Goal: Task Accomplishment & Management: Complete application form

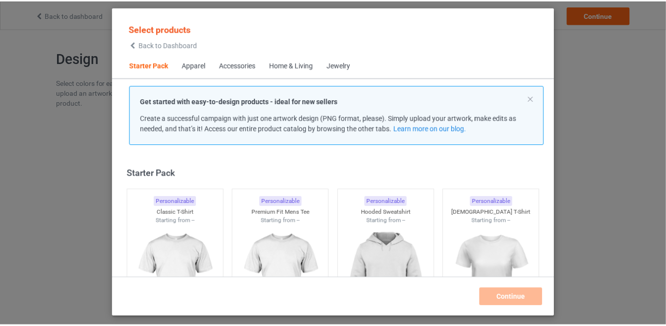
scroll to position [12, 0]
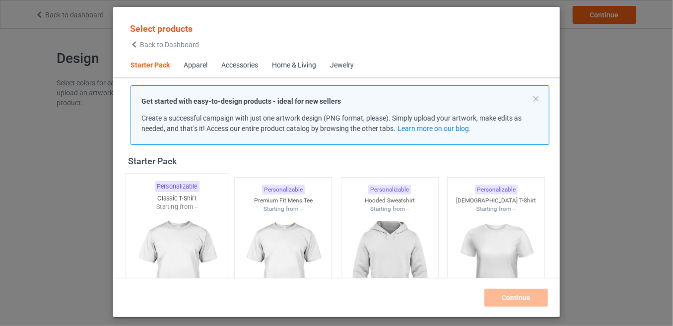
click at [193, 260] on img at bounding box center [176, 269] width 93 height 117
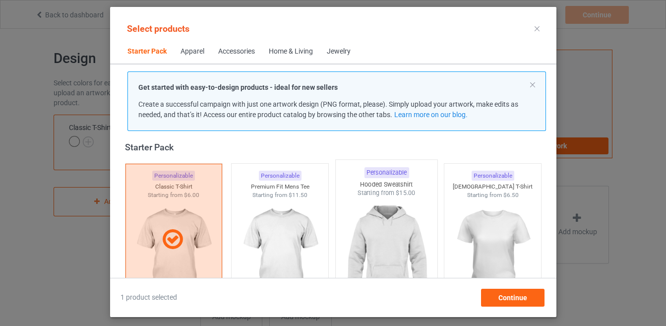
click at [403, 244] on img at bounding box center [386, 255] width 93 height 117
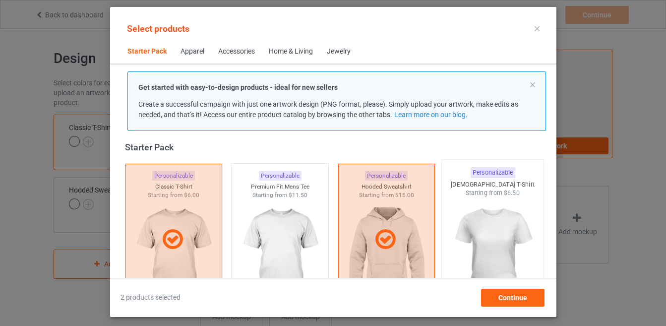
click at [490, 228] on img at bounding box center [492, 255] width 93 height 117
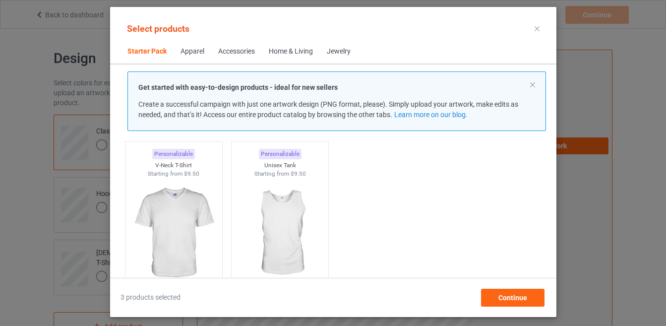
scroll to position [192, 0]
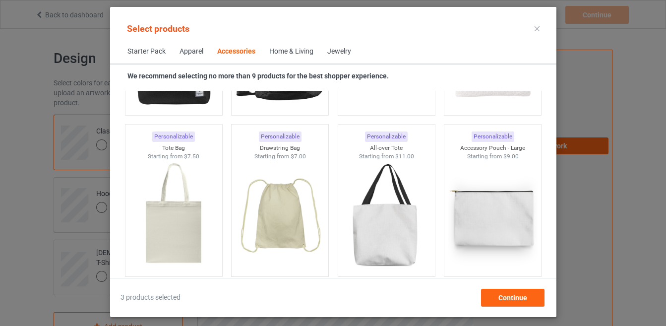
scroll to position [2997, 0]
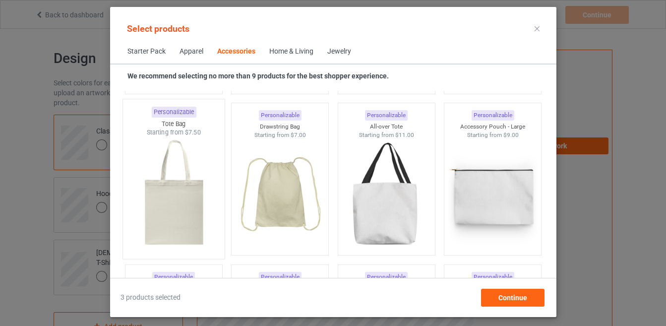
click at [176, 226] on img at bounding box center [173, 195] width 93 height 117
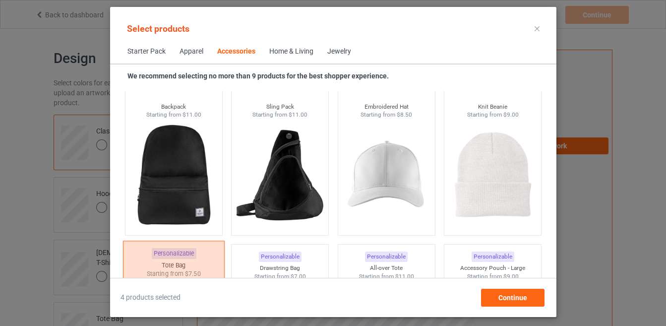
scroll to position [2854, 0]
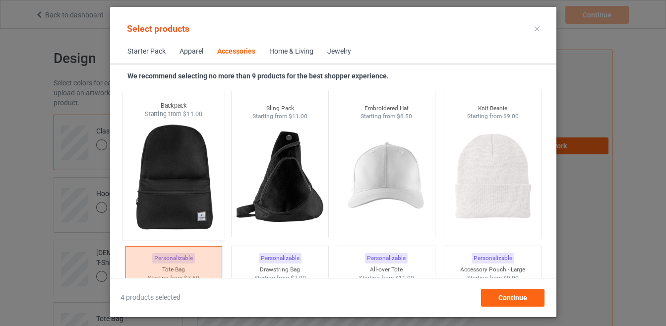
click at [169, 208] on img at bounding box center [173, 177] width 93 height 117
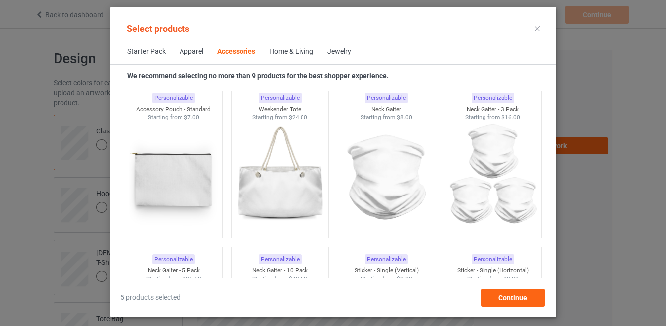
scroll to position [3176, 0]
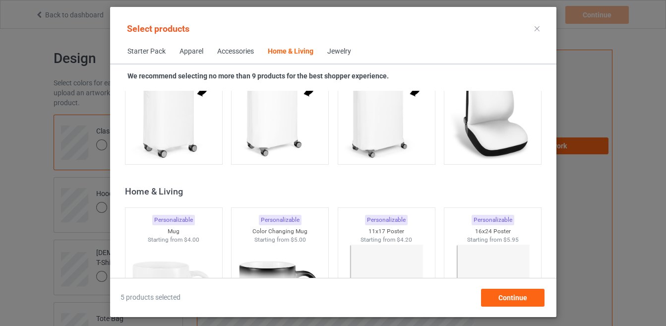
scroll to position [4498, 0]
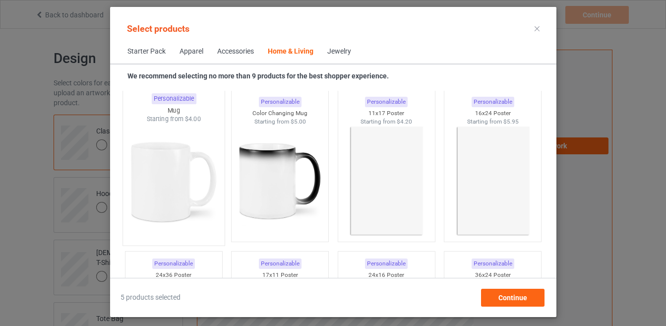
click at [173, 204] on img at bounding box center [173, 182] width 93 height 117
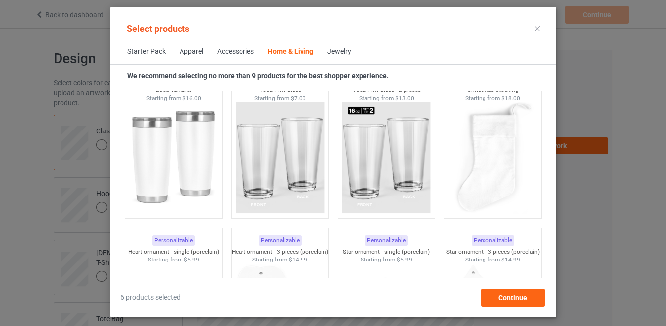
scroll to position [7392, 0]
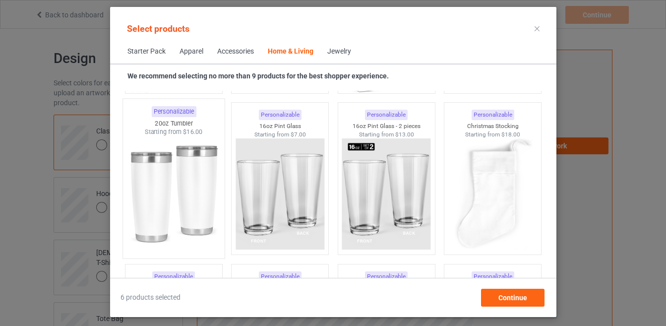
click at [175, 201] on img at bounding box center [173, 194] width 93 height 117
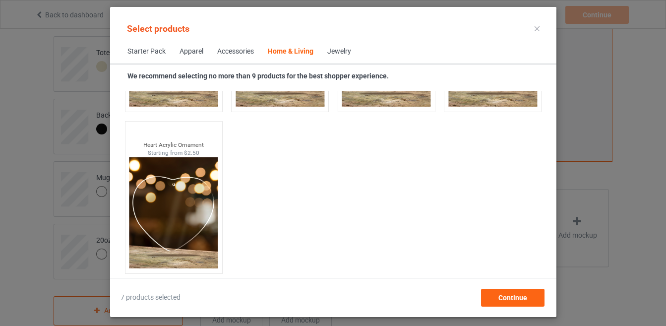
scroll to position [316, 0]
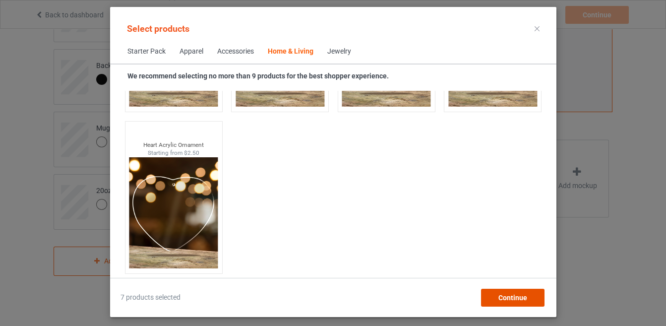
click at [508, 300] on span "Continue" at bounding box center [512, 298] width 29 height 8
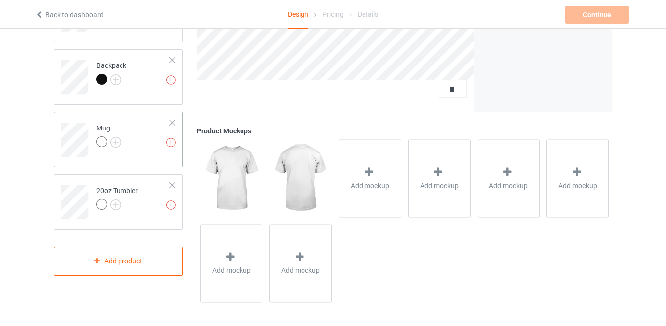
click at [174, 122] on div at bounding box center [172, 122] width 7 height 7
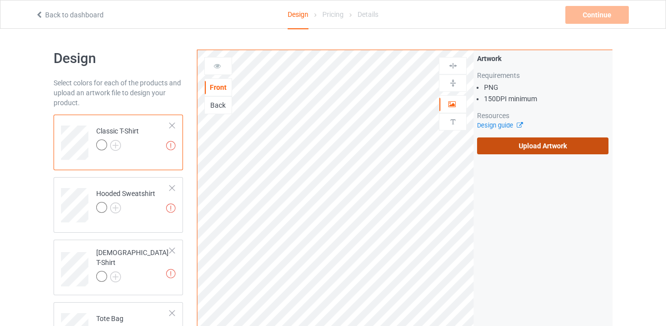
click at [541, 143] on label "Upload Artwork" at bounding box center [542, 145] width 131 height 17
click at [0, 0] on input "Upload Artwork" at bounding box center [0, 0] width 0 height 0
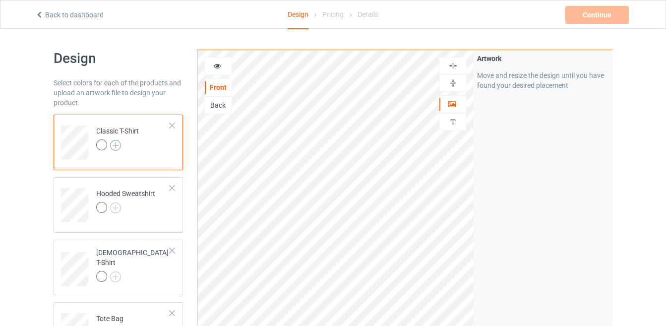
click at [114, 148] on img at bounding box center [115, 145] width 11 height 11
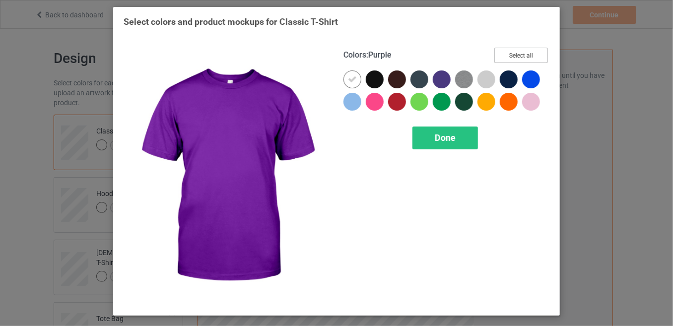
click at [513, 55] on button "Select all" at bounding box center [521, 55] width 54 height 15
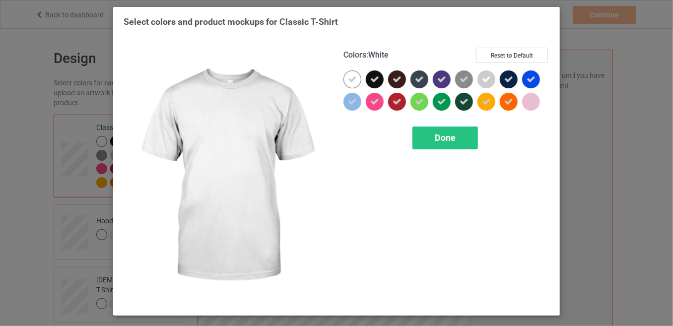
click at [355, 78] on icon at bounding box center [352, 79] width 9 height 9
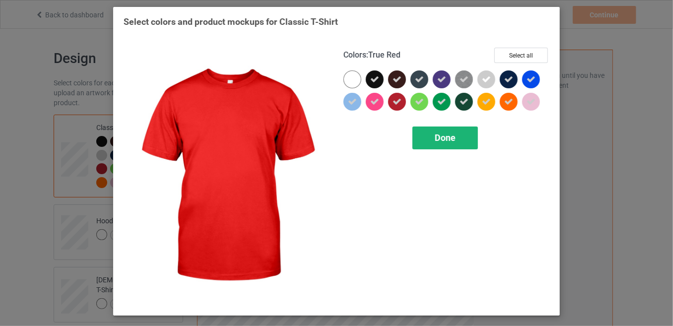
click at [436, 131] on div "Done" at bounding box center [444, 138] width 65 height 23
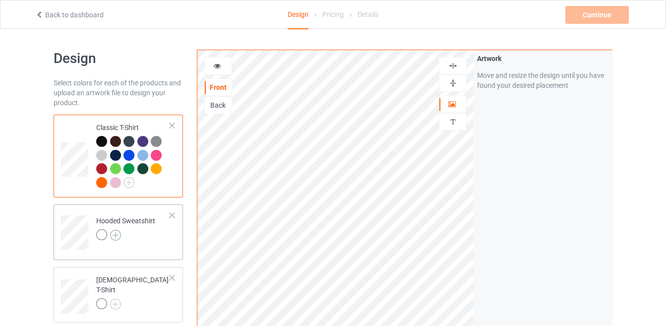
click at [116, 232] on img at bounding box center [115, 235] width 11 height 11
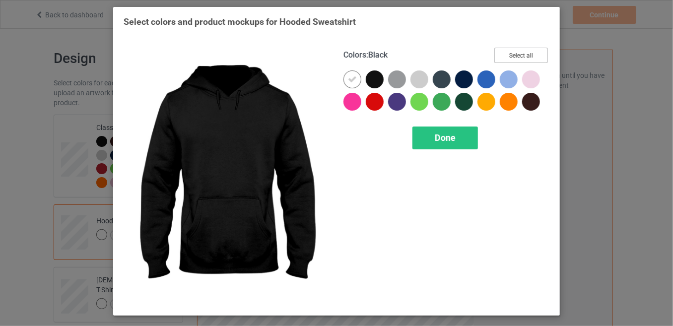
click at [523, 59] on button "Select all" at bounding box center [521, 55] width 54 height 15
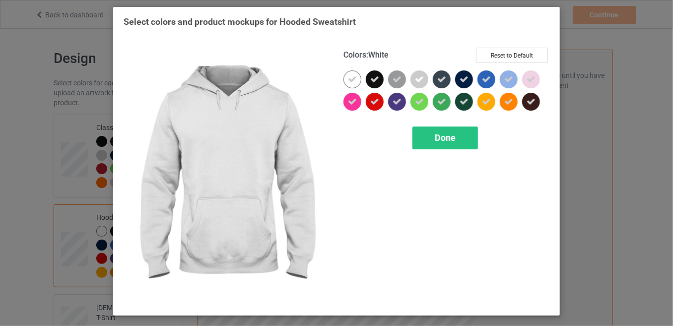
click at [352, 80] on icon at bounding box center [352, 79] width 9 height 9
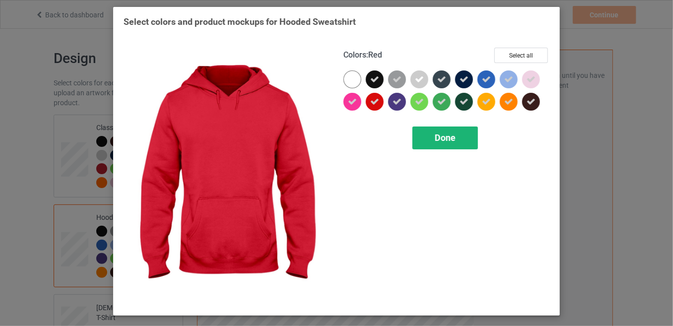
click at [438, 133] on span "Done" at bounding box center [445, 137] width 21 height 10
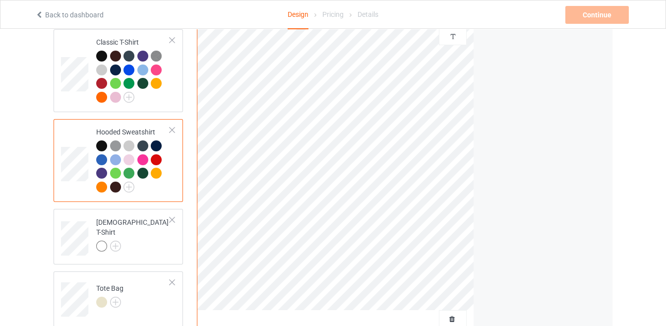
scroll to position [89, 0]
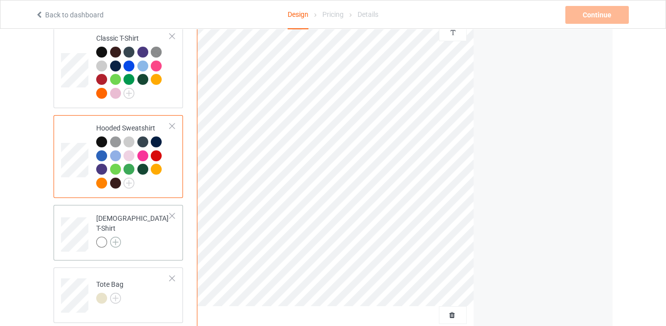
click at [114, 237] on img at bounding box center [115, 242] width 11 height 11
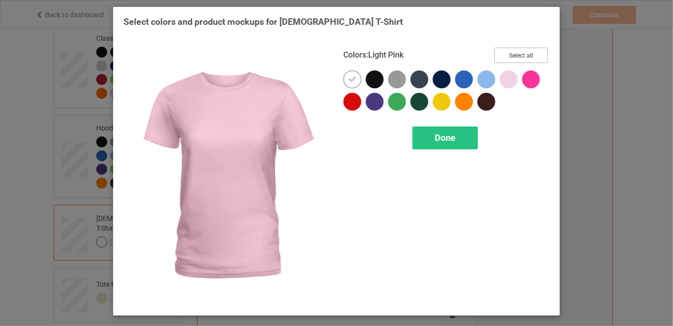
click at [527, 56] on button "Select all" at bounding box center [521, 55] width 54 height 15
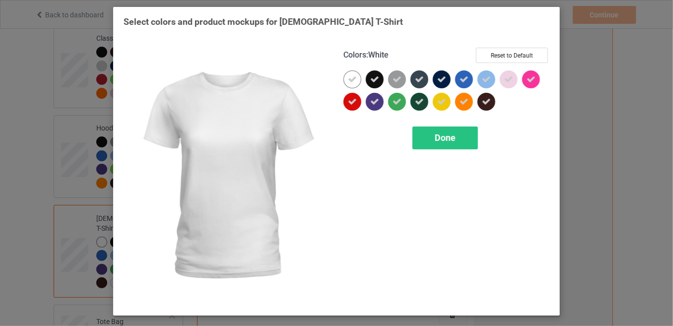
click at [345, 77] on div at bounding box center [352, 79] width 18 height 18
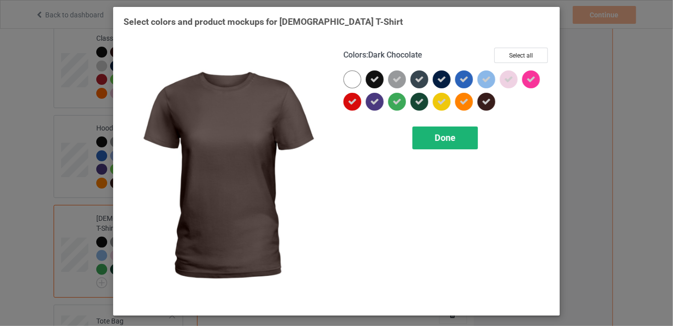
click at [446, 135] on span "Done" at bounding box center [445, 137] width 21 height 10
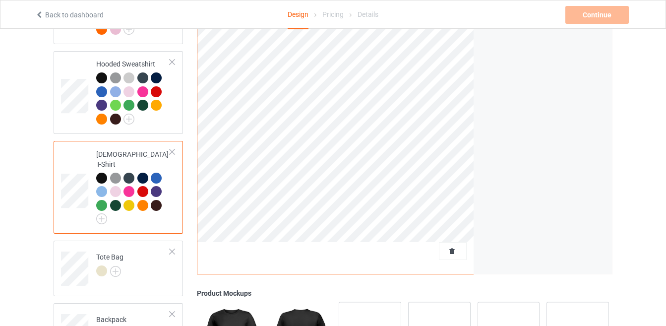
scroll to position [179, 0]
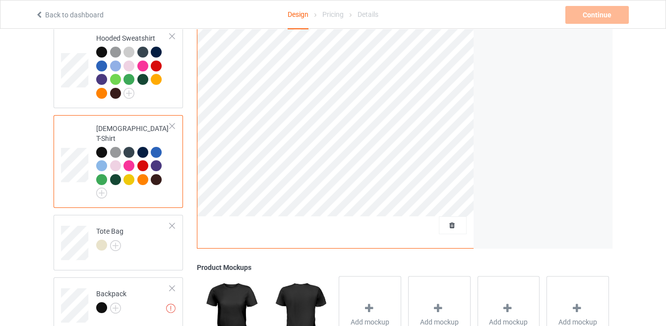
click at [100, 147] on div at bounding box center [101, 152] width 11 height 11
click at [113, 240] on img at bounding box center [115, 245] width 11 height 11
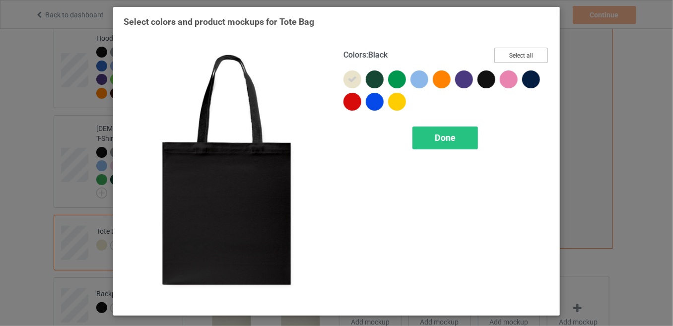
click at [528, 50] on button "Select all" at bounding box center [521, 55] width 54 height 15
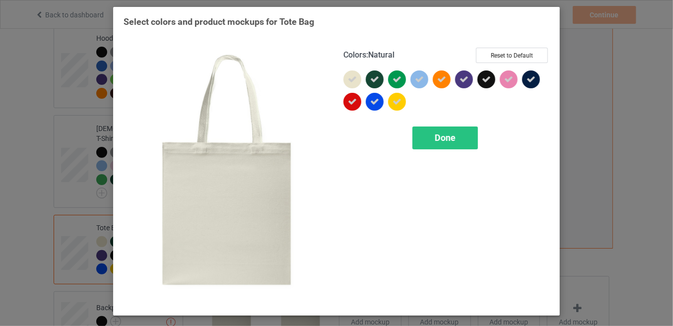
click at [357, 75] on div at bounding box center [352, 79] width 18 height 18
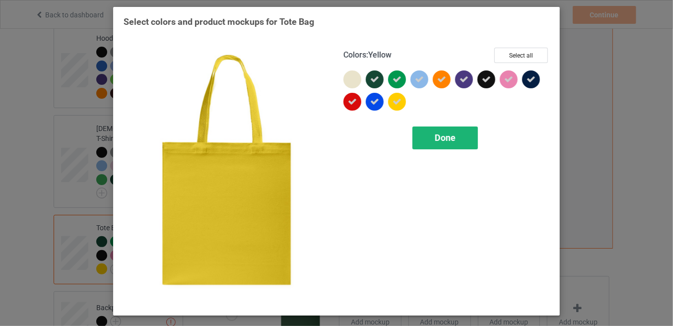
click at [441, 144] on div "Done" at bounding box center [444, 138] width 65 height 23
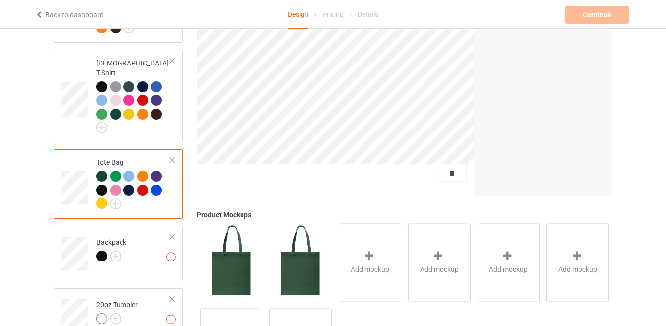
scroll to position [274, 0]
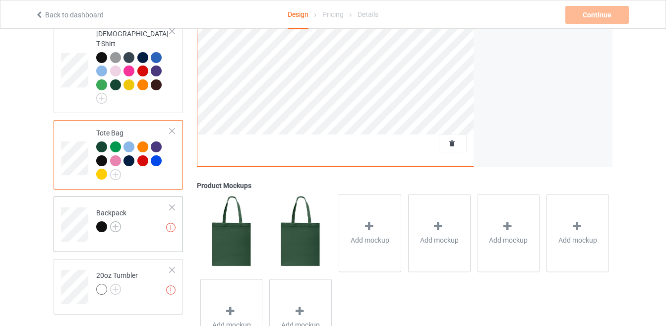
click at [117, 221] on img at bounding box center [115, 226] width 11 height 11
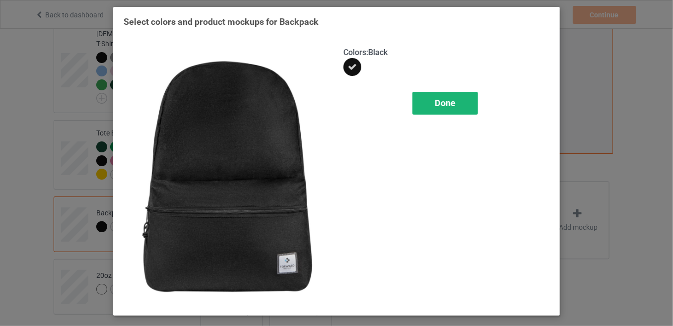
click at [435, 107] on span "Done" at bounding box center [445, 103] width 21 height 10
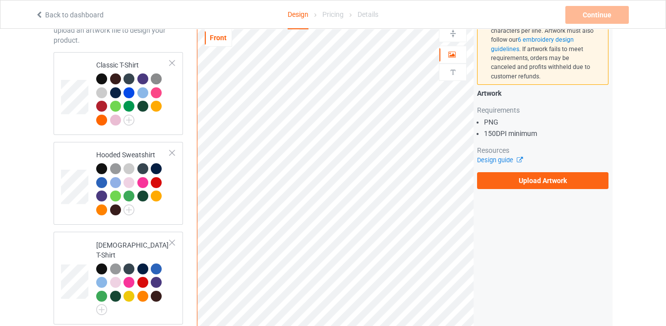
scroll to position [65, 0]
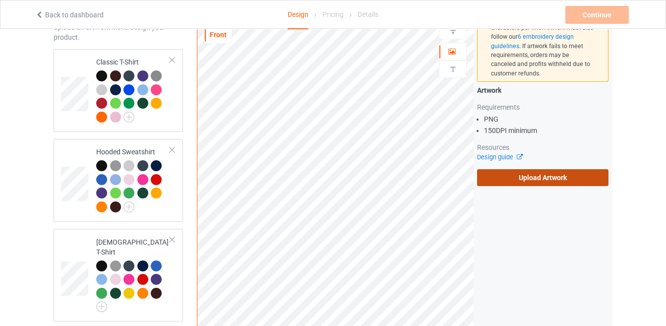
click at [525, 171] on label "Upload Artwork" at bounding box center [542, 177] width 131 height 17
click at [0, 0] on input "Upload Artwork" at bounding box center [0, 0] width 0 height 0
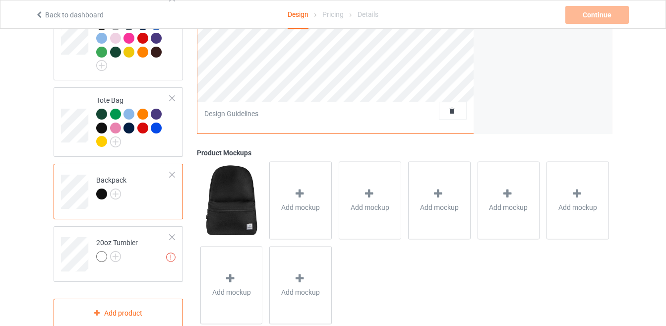
scroll to position [316, 0]
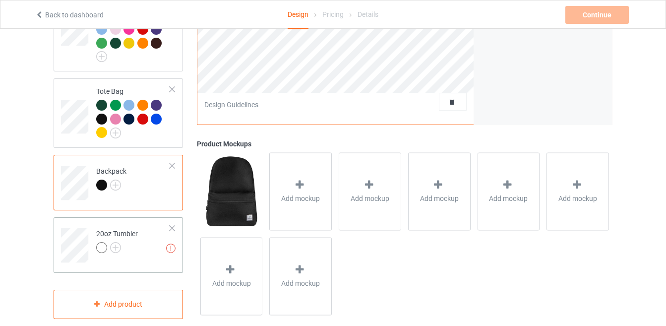
click at [172, 225] on div at bounding box center [172, 228] width 7 height 7
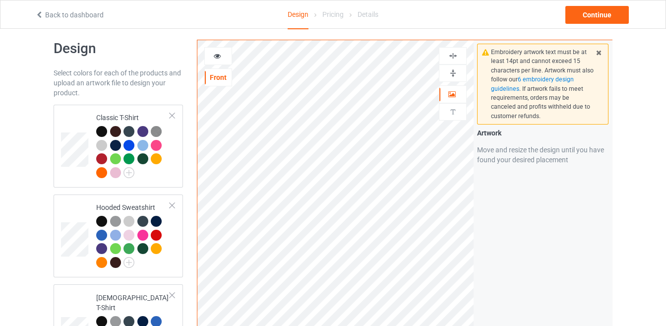
scroll to position [0, 0]
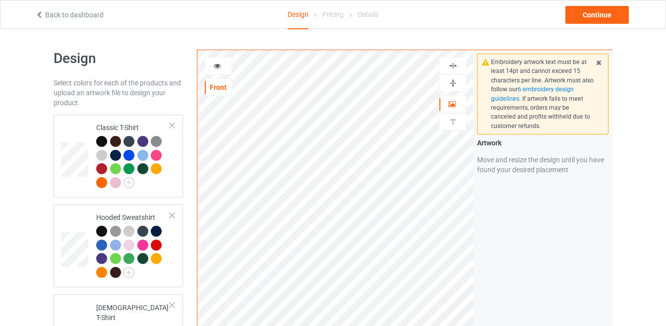
click at [217, 68] on icon at bounding box center [217, 64] width 8 height 7
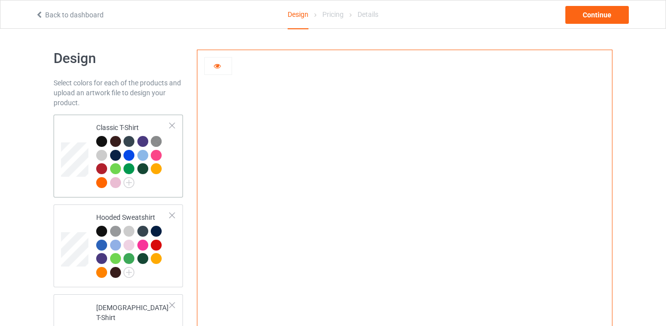
click at [79, 122] on td at bounding box center [76, 156] width 30 height 75
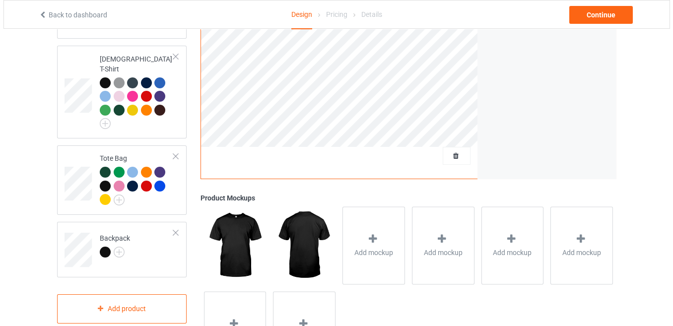
scroll to position [245, 0]
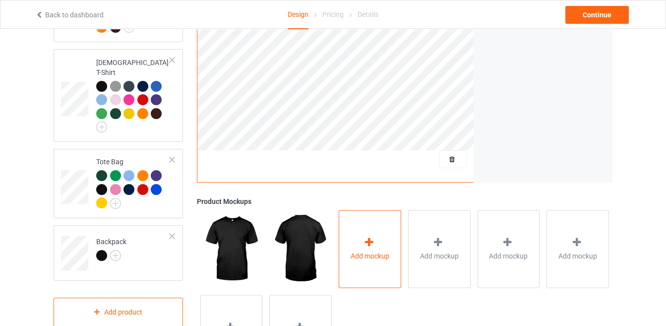
click at [386, 262] on div "Add mockup" at bounding box center [370, 249] width 63 height 78
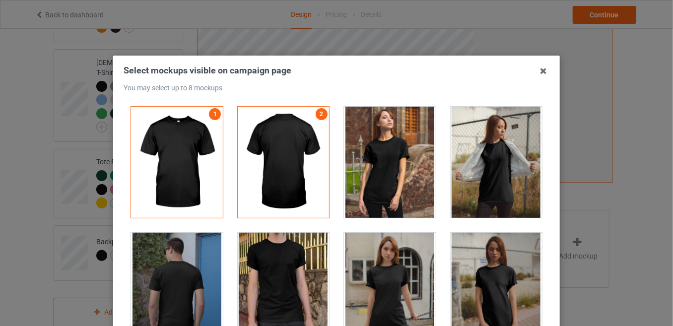
click at [384, 177] on div at bounding box center [390, 162] width 92 height 111
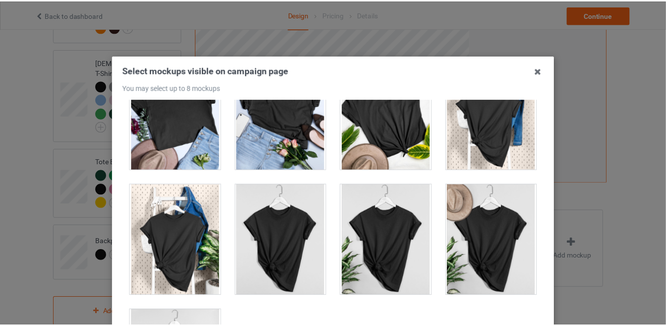
scroll to position [134, 0]
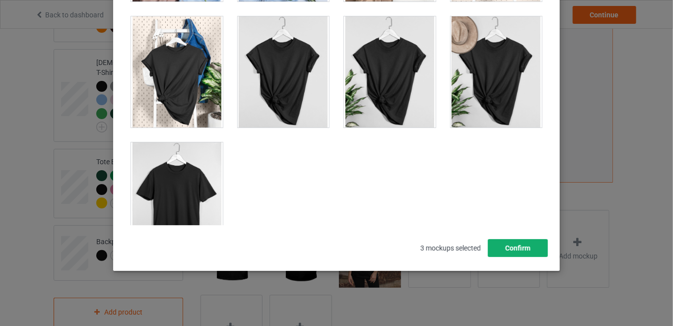
click at [530, 244] on button "Confirm" at bounding box center [518, 248] width 60 height 18
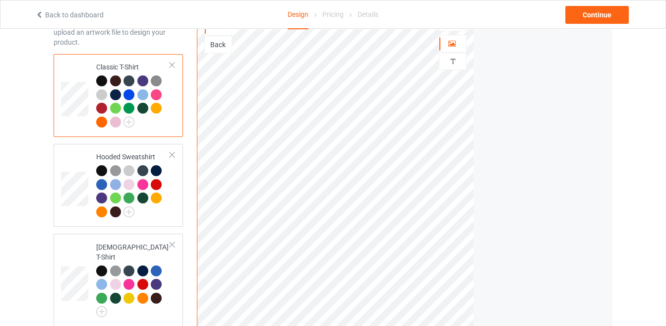
scroll to position [62, 0]
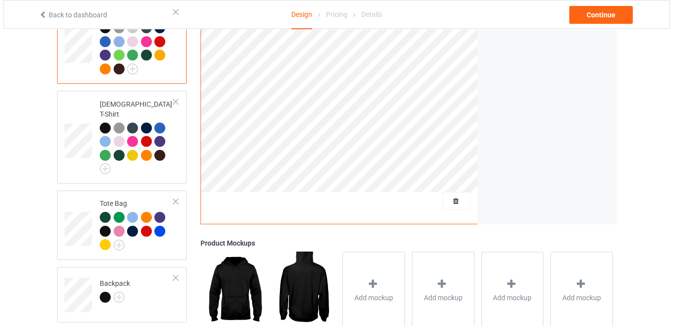
scroll to position [239, 0]
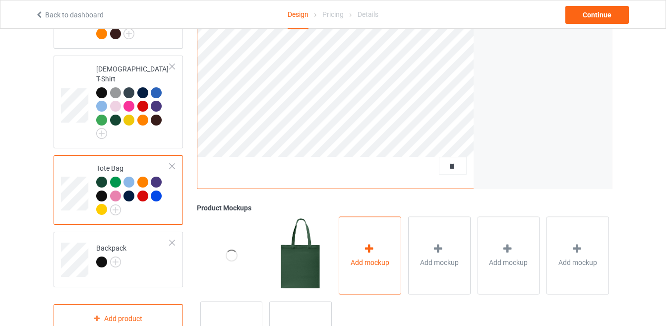
click at [354, 240] on div "Add mockup" at bounding box center [370, 255] width 63 height 78
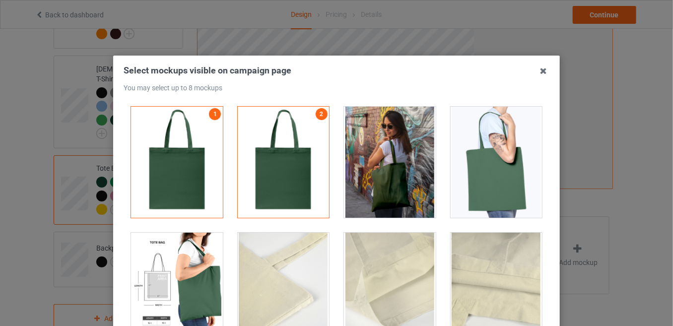
click at [396, 184] on div at bounding box center [390, 162] width 92 height 111
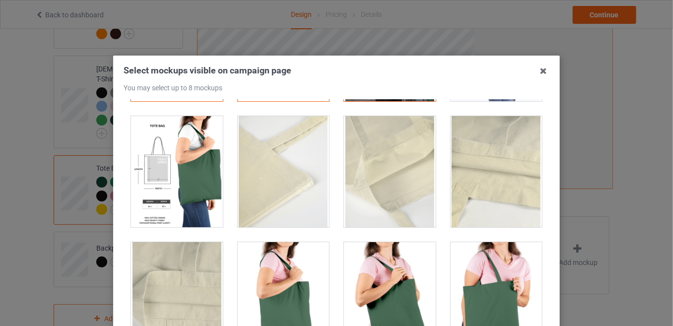
scroll to position [242, 0]
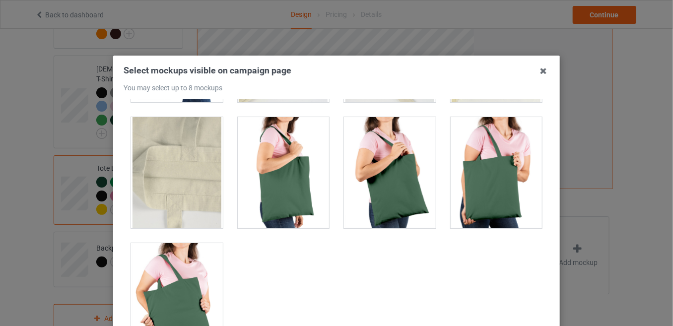
click at [473, 209] on div at bounding box center [497, 172] width 92 height 111
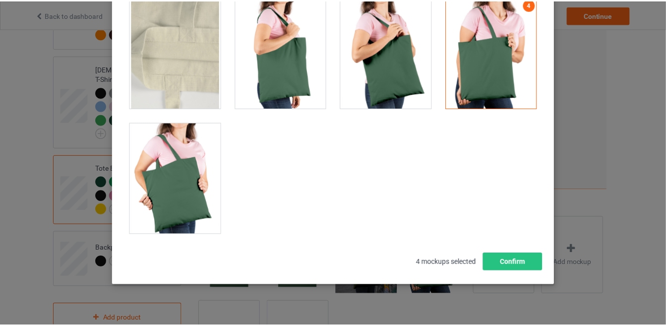
scroll to position [134, 0]
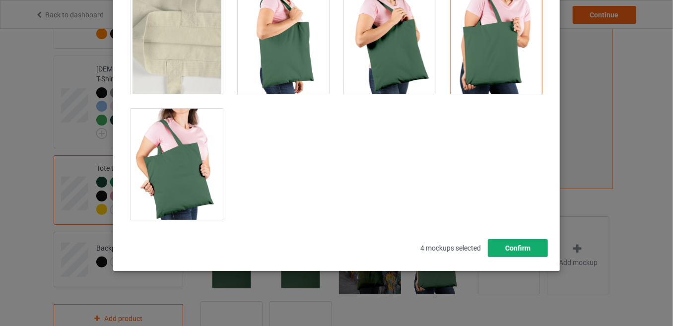
click at [515, 242] on button "Confirm" at bounding box center [518, 248] width 60 height 18
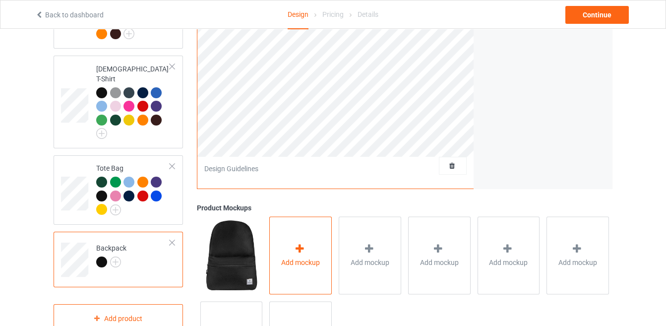
click at [290, 251] on div "Add mockup" at bounding box center [300, 255] width 63 height 78
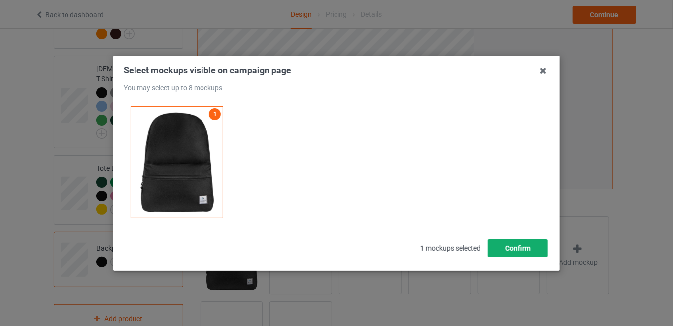
click at [529, 251] on button "Confirm" at bounding box center [518, 248] width 60 height 18
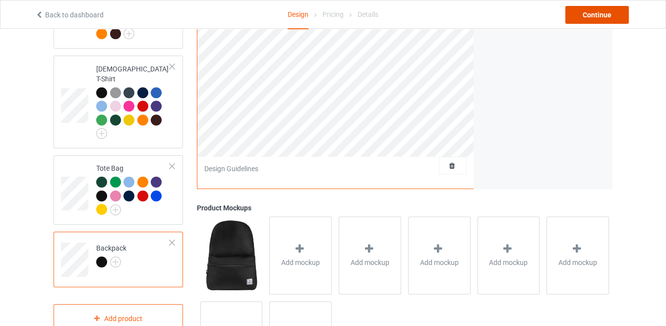
click at [601, 11] on div "Continue" at bounding box center [598, 15] width 64 height 18
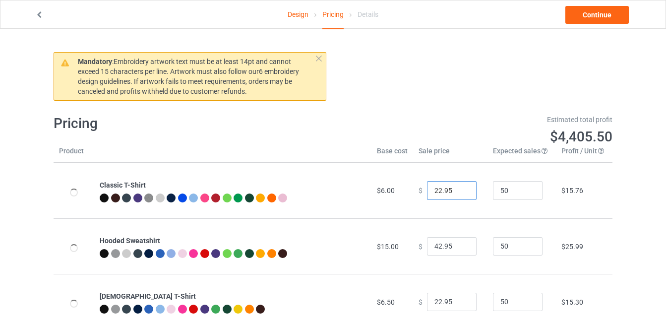
click at [436, 189] on input "22.95" at bounding box center [452, 190] width 50 height 19
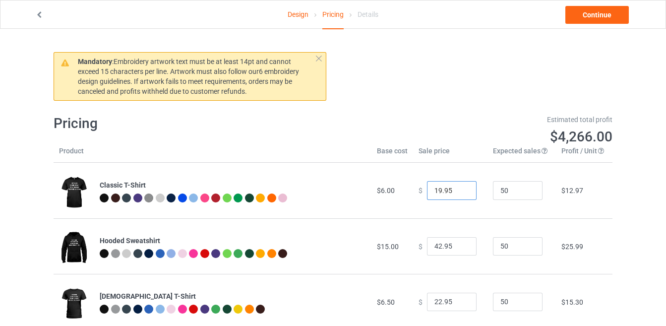
type input "19.95"
click at [437, 244] on input "42.95" at bounding box center [452, 246] width 50 height 19
type input "38.95"
click at [436, 299] on input "22.95" at bounding box center [452, 302] width 50 height 19
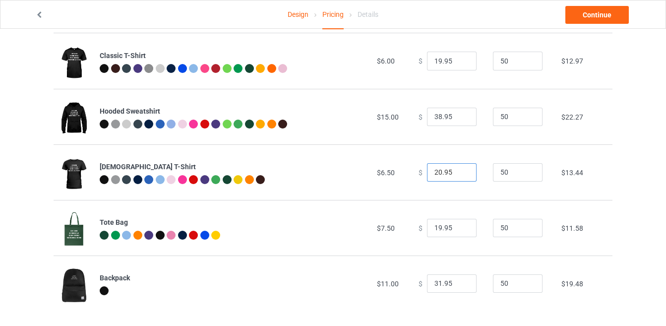
scroll to position [135, 0]
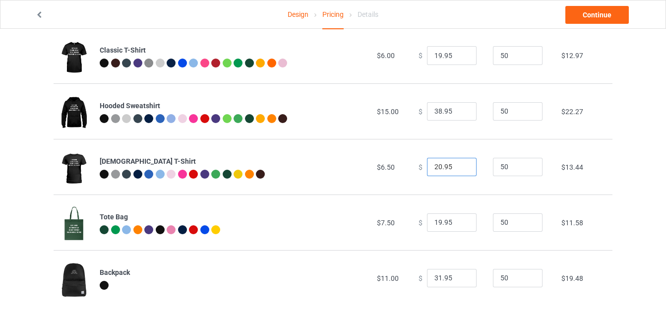
type input "20.95"
click at [435, 218] on input "19.95" at bounding box center [452, 222] width 50 height 19
type input "18.95"
click at [435, 279] on input "31.95" at bounding box center [452, 278] width 50 height 19
type input "27.95"
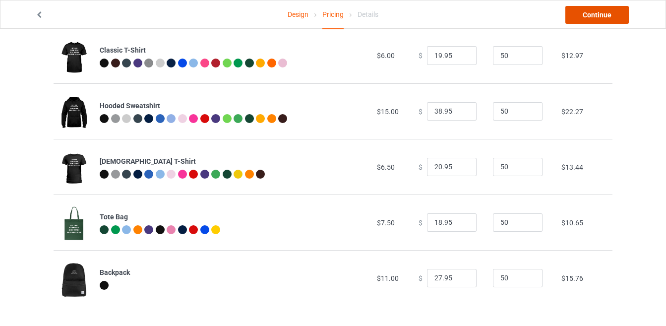
click at [605, 10] on link "Continue" at bounding box center [598, 15] width 64 height 18
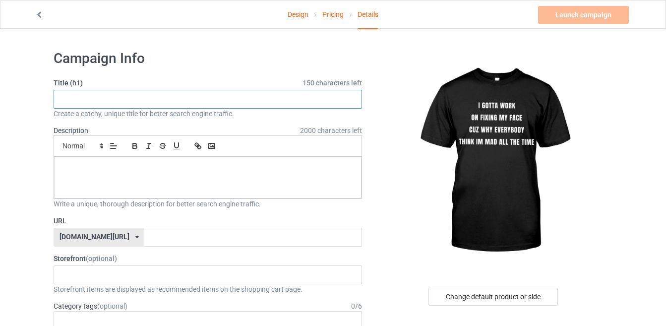
click at [330, 97] on input "text" at bounding box center [208, 99] width 309 height 19
paste input "I gotta work on fixing my face cuz why everybody think im mad all the time"
drag, startPoint x: 331, startPoint y: 97, endPoint x: 153, endPoint y: 99, distance: 177.6
click at [153, 99] on input "I gotta work on fixing my face cuz why everybody think im mad all the time" at bounding box center [208, 99] width 309 height 19
type input "I gotta work on fixing my face shirt"
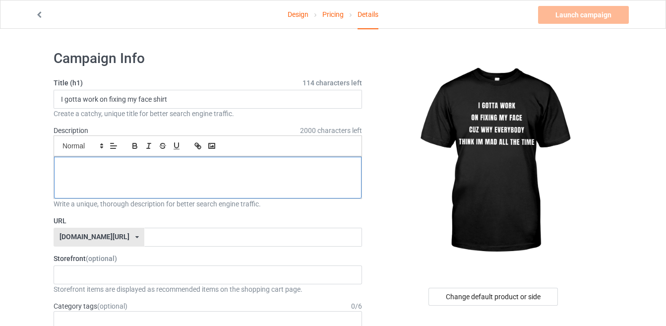
click at [172, 184] on div at bounding box center [208, 178] width 308 height 42
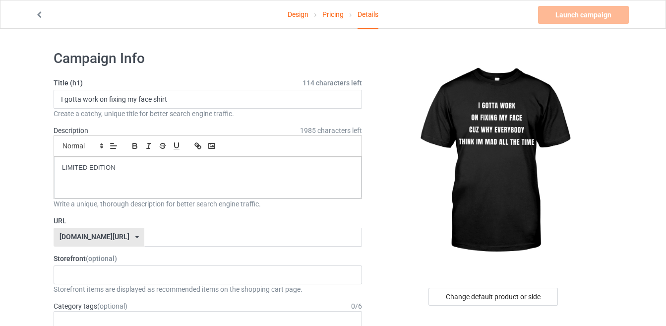
click at [285, 225] on div "URL teechip.com/ teechip.com/ 587d0d41cee36fd012c64a69" at bounding box center [208, 231] width 309 height 31
click at [277, 231] on input "text" at bounding box center [252, 237] width 217 height 19
drag, startPoint x: 189, startPoint y: 98, endPoint x: 48, endPoint y: 97, distance: 140.9
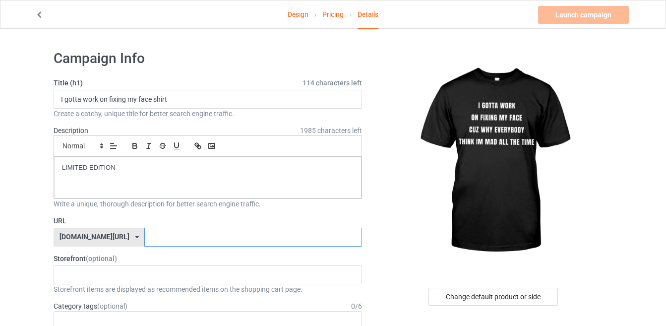
click at [170, 238] on input "text" at bounding box center [252, 237] width 217 height 19
paste input "I gotta work on fixing my face shirt"
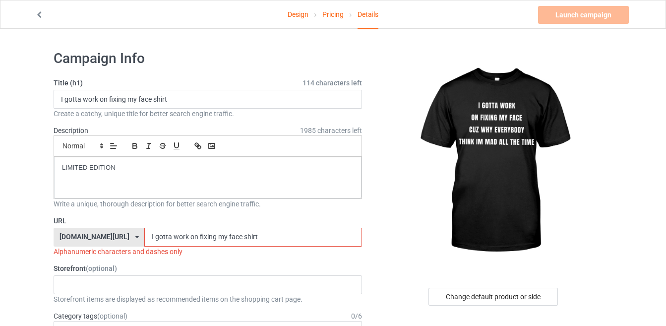
click at [215, 233] on input "I gotta work on fixing my face shirt" at bounding box center [252, 237] width 217 height 19
type input "Igottaworkonfixingmyfaceshirt"
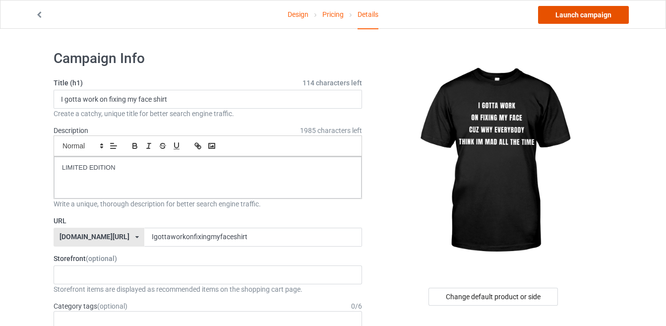
click at [597, 17] on link "Launch campaign" at bounding box center [583, 15] width 91 height 18
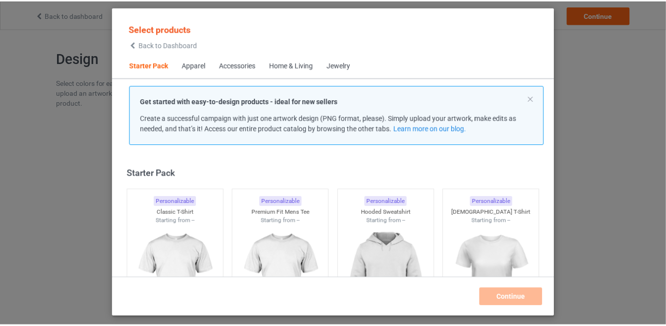
scroll to position [12, 0]
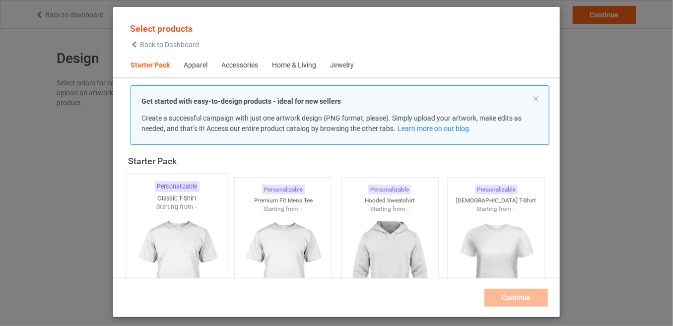
click at [185, 208] on div "Starting from --" at bounding box center [177, 206] width 102 height 8
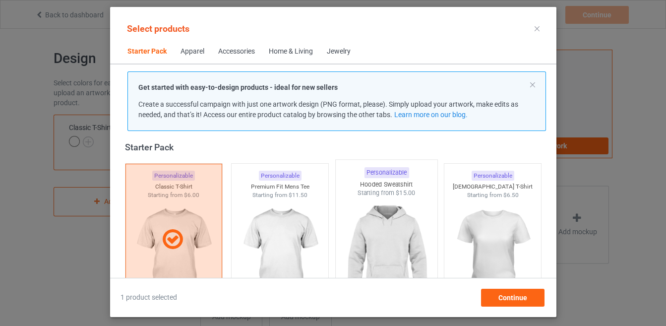
click at [351, 226] on img at bounding box center [386, 255] width 93 height 117
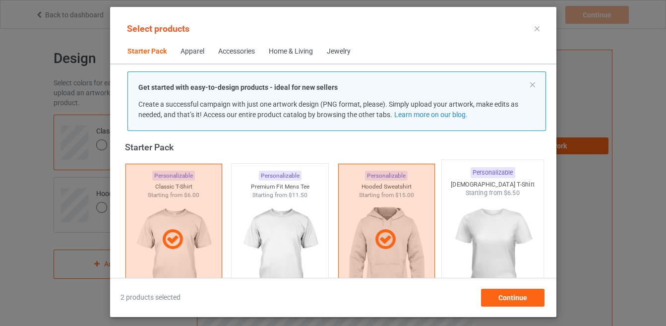
click at [507, 256] on img at bounding box center [492, 255] width 93 height 117
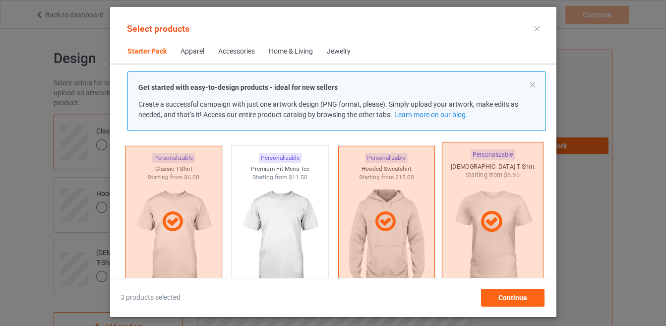
scroll to position [173, 0]
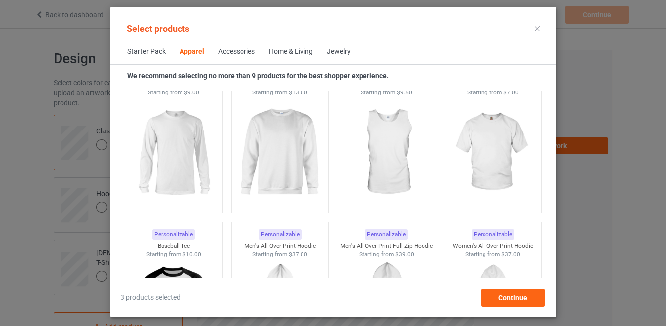
scroll to position [727, 0]
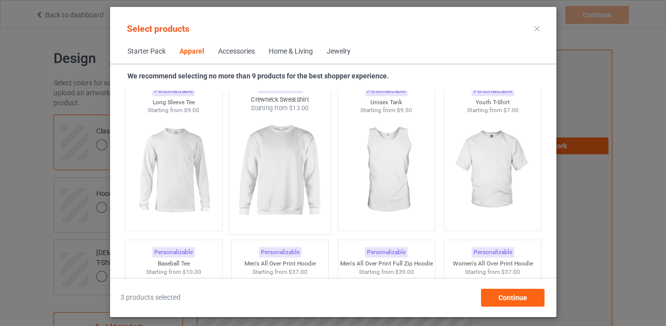
click at [261, 163] on img at bounding box center [279, 171] width 93 height 117
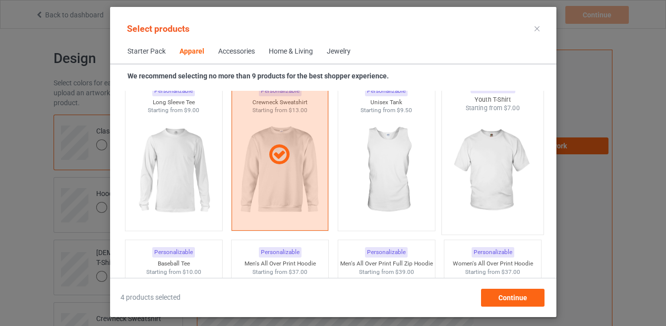
click at [480, 155] on img at bounding box center [492, 171] width 93 height 117
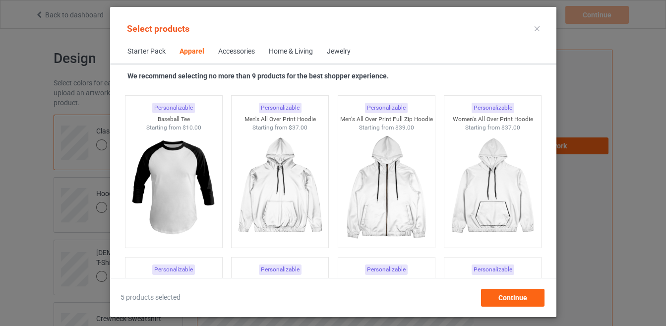
scroll to position [870, 0]
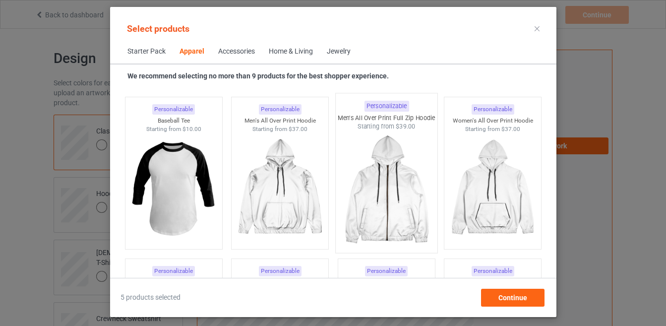
click at [395, 172] on img at bounding box center [386, 189] width 93 height 117
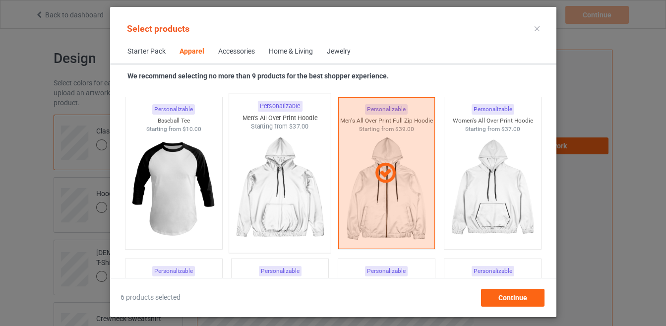
click at [295, 187] on img at bounding box center [279, 189] width 93 height 117
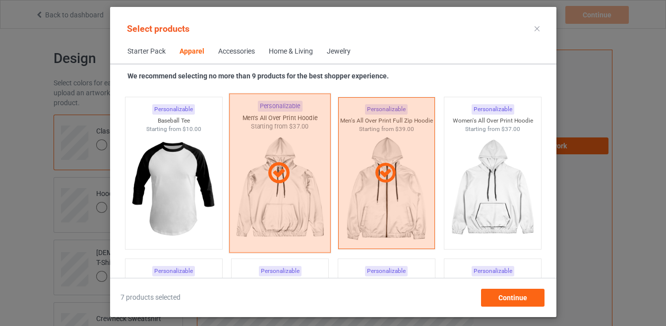
click at [295, 188] on div at bounding box center [280, 173] width 102 height 159
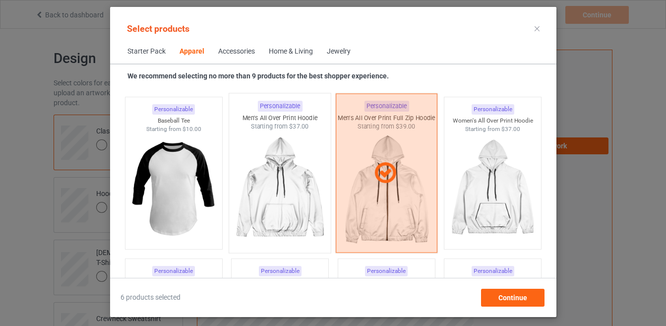
scroll to position [852, 0]
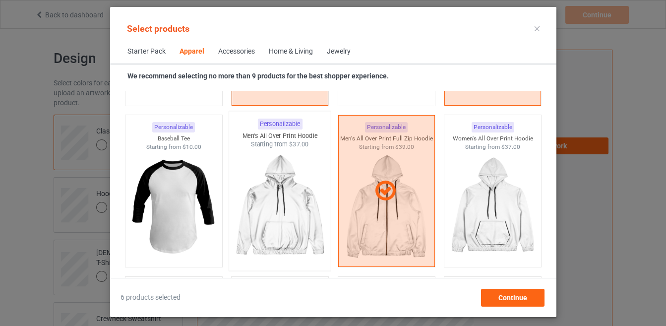
click at [305, 185] on img at bounding box center [279, 207] width 93 height 117
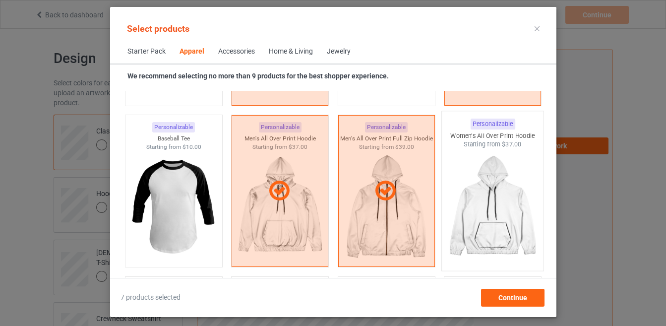
click at [459, 204] on img at bounding box center [492, 207] width 93 height 117
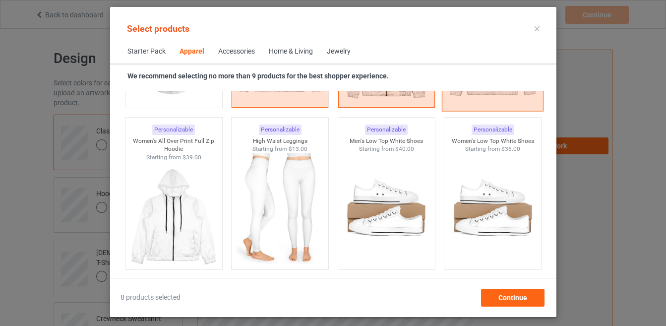
scroll to position [1013, 0]
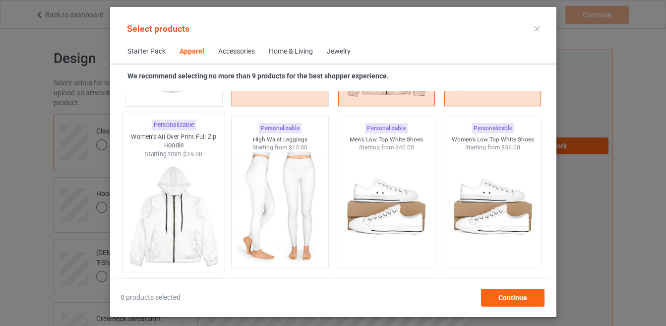
click at [180, 228] on img at bounding box center [173, 216] width 93 height 117
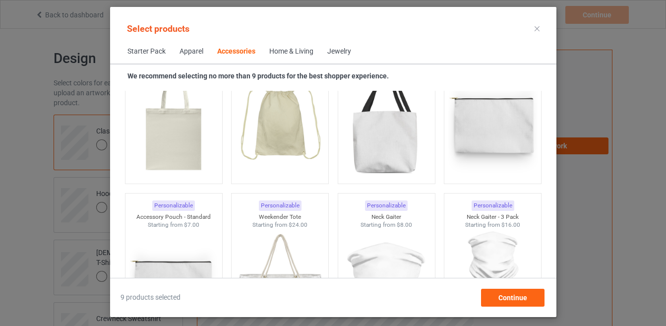
scroll to position [3085, 0]
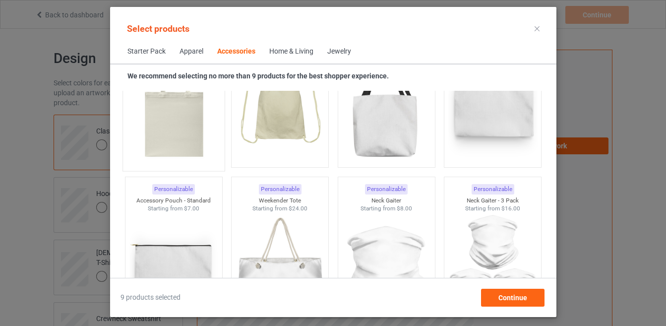
click at [192, 124] on img at bounding box center [173, 107] width 93 height 117
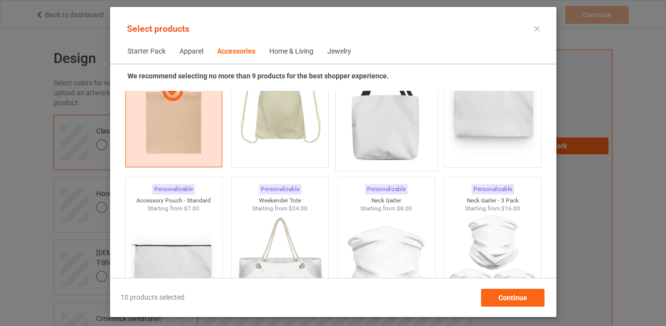
click at [380, 127] on img at bounding box center [386, 107] width 93 height 117
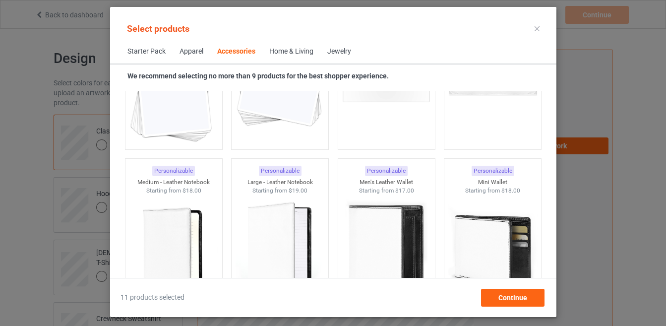
scroll to position [4050, 0]
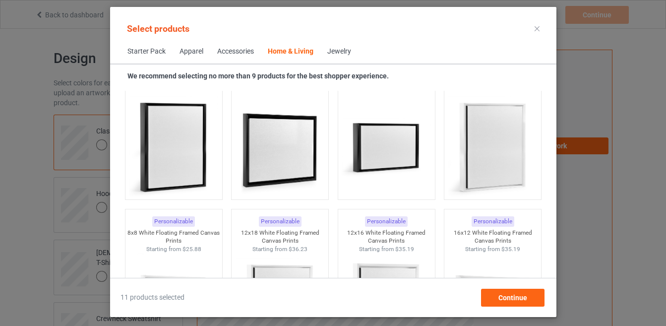
scroll to position [536, 0]
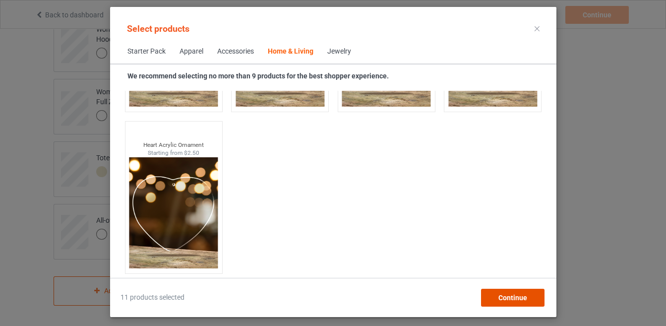
click at [505, 298] on span "Continue" at bounding box center [512, 298] width 29 height 8
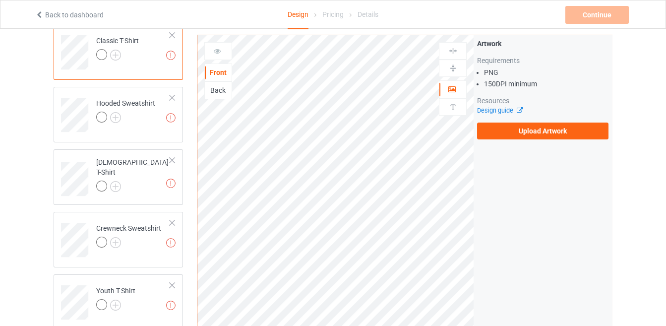
scroll to position [31, 0]
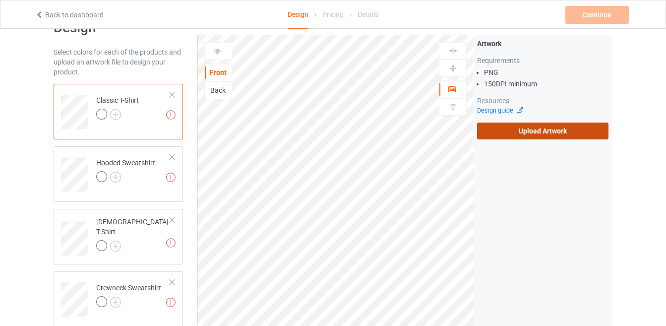
click at [497, 133] on label "Upload Artwork" at bounding box center [542, 131] width 131 height 17
click at [0, 0] on input "Upload Artwork" at bounding box center [0, 0] width 0 height 0
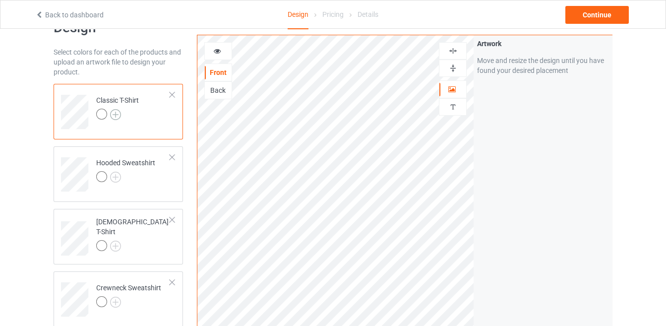
click at [117, 114] on img at bounding box center [115, 114] width 11 height 11
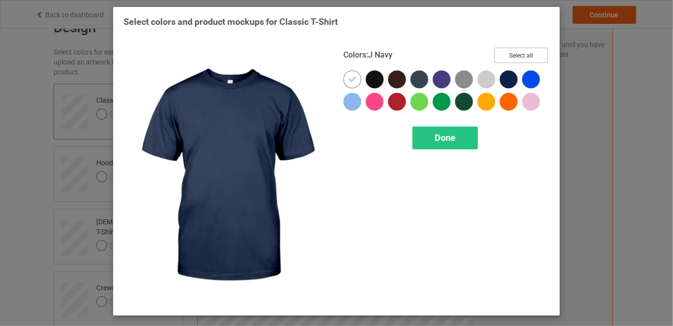
click at [515, 57] on button "Select all" at bounding box center [521, 55] width 54 height 15
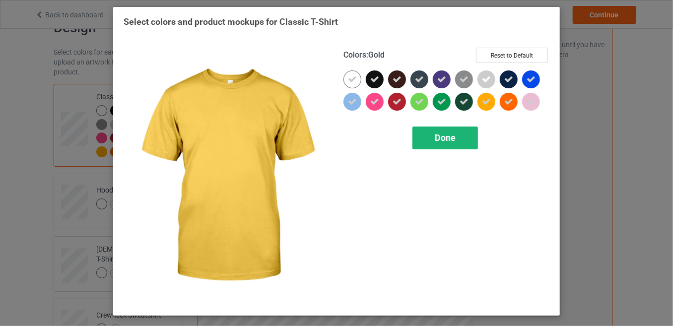
click at [456, 130] on div "Done" at bounding box center [444, 138] width 65 height 23
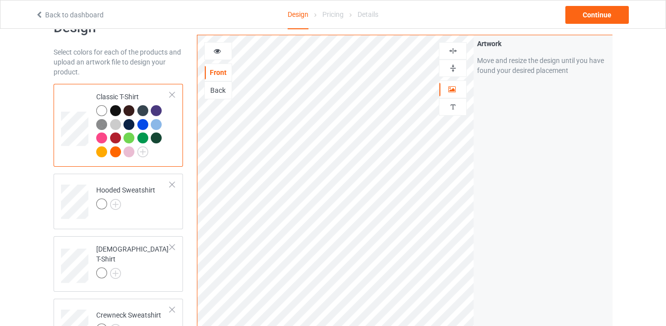
click at [218, 94] on div "Back" at bounding box center [218, 90] width 27 height 10
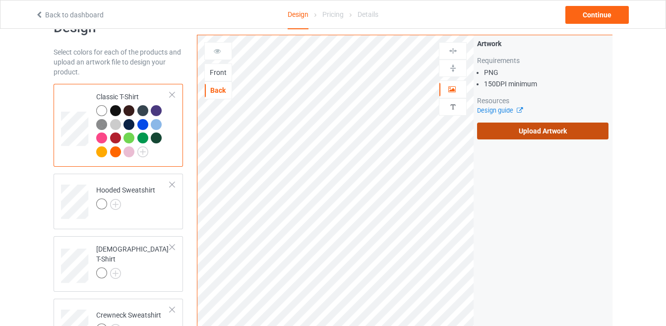
click at [524, 128] on label "Upload Artwork" at bounding box center [542, 131] width 131 height 17
click at [0, 0] on input "Upload Artwork" at bounding box center [0, 0] width 0 height 0
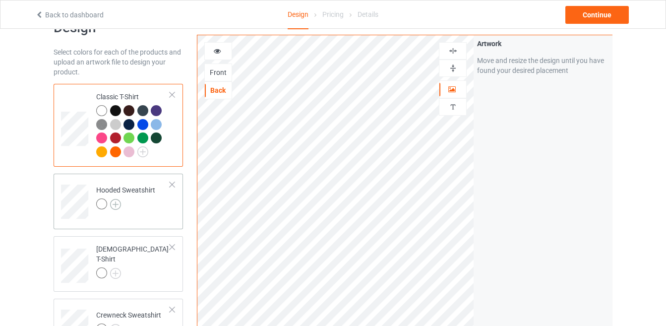
click at [118, 200] on img at bounding box center [115, 204] width 11 height 11
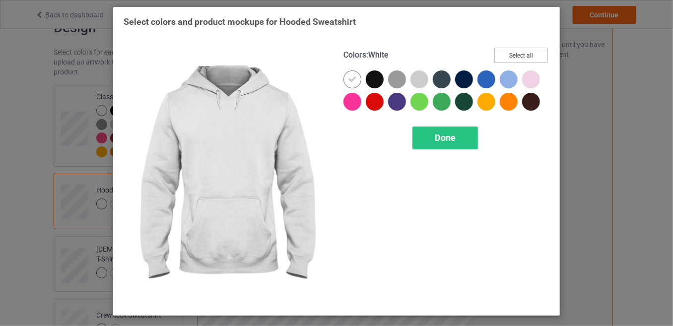
click at [508, 50] on button "Select all" at bounding box center [521, 55] width 54 height 15
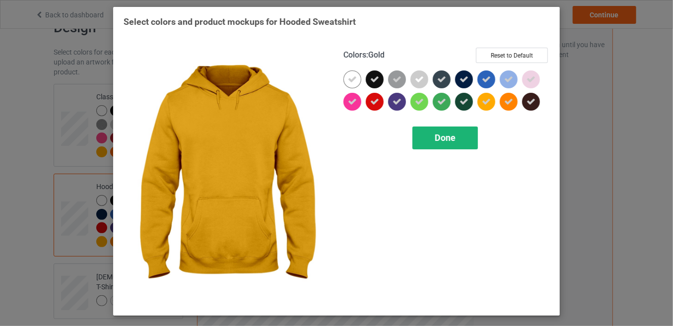
click at [455, 129] on div "Done" at bounding box center [444, 138] width 65 height 23
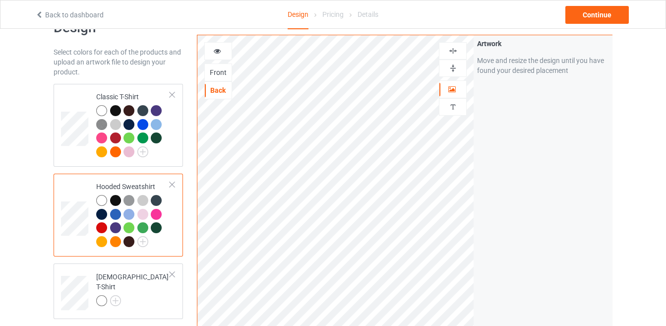
click at [87, 180] on td at bounding box center [76, 215] width 30 height 75
click at [76, 183] on td at bounding box center [76, 215] width 30 height 75
click at [220, 90] on div "Back" at bounding box center [218, 90] width 27 height 10
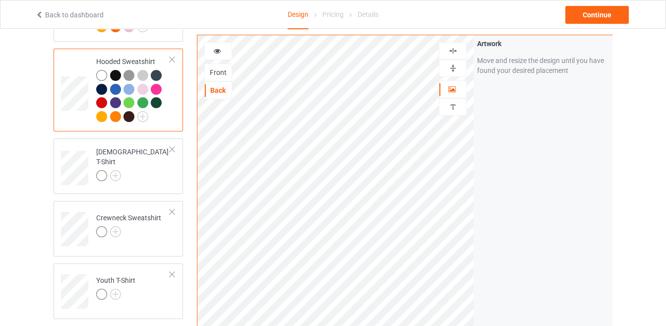
scroll to position [192, 0]
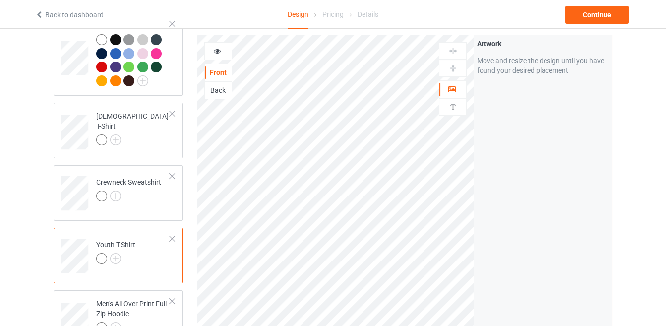
click at [218, 85] on div "Back" at bounding box center [218, 90] width 27 height 10
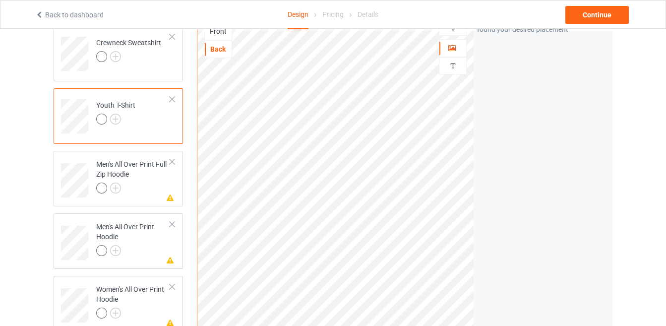
scroll to position [335, 0]
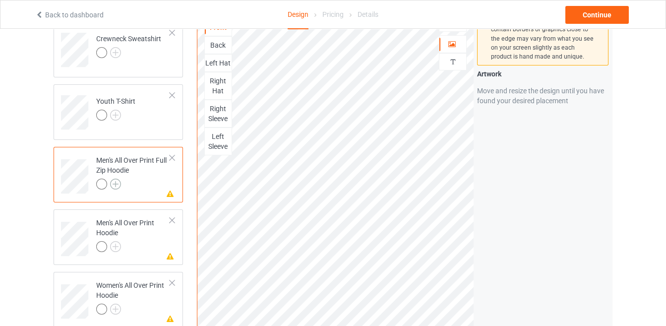
click at [115, 183] on img at bounding box center [115, 184] width 11 height 11
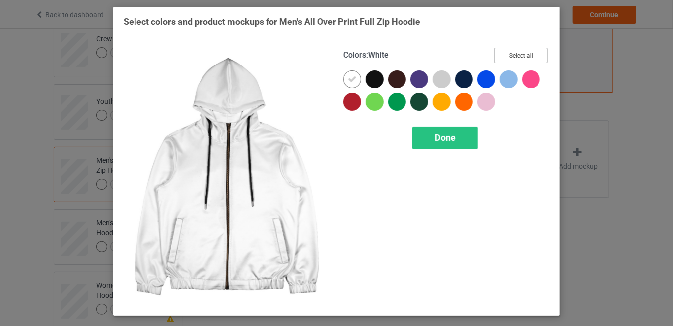
click at [522, 54] on button "Select all" at bounding box center [521, 55] width 54 height 15
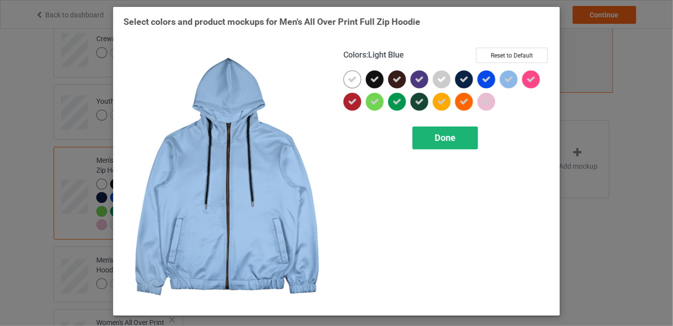
click at [444, 138] on span "Done" at bounding box center [445, 137] width 21 height 10
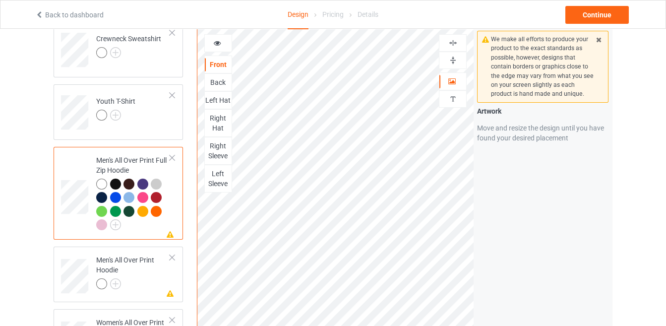
click at [172, 157] on div at bounding box center [172, 157] width 7 height 7
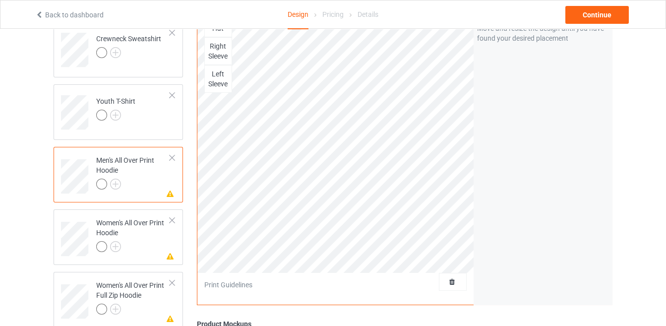
click at [172, 157] on div at bounding box center [172, 157] width 7 height 7
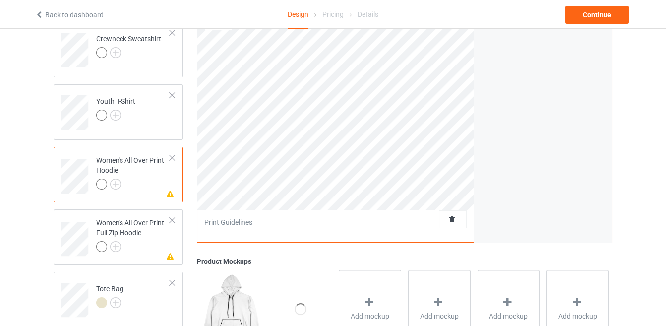
click at [172, 157] on div at bounding box center [172, 157] width 7 height 7
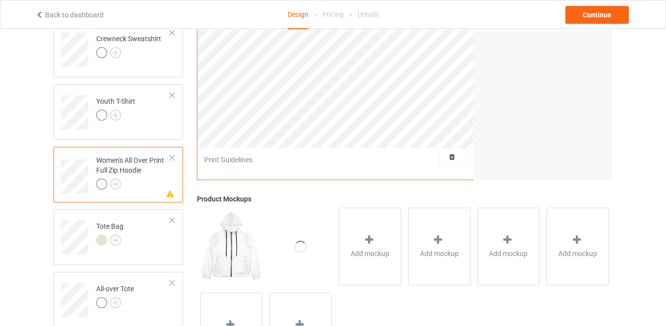
click at [172, 157] on div at bounding box center [172, 157] width 7 height 7
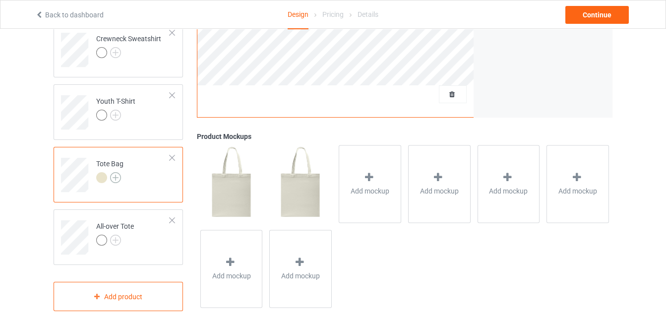
click at [115, 175] on img at bounding box center [115, 177] width 11 height 11
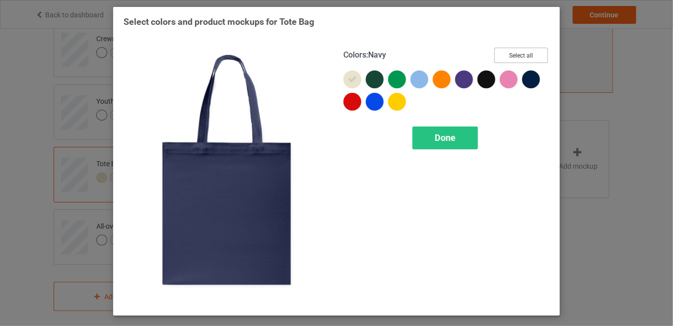
click at [526, 55] on button "Select all" at bounding box center [521, 55] width 54 height 15
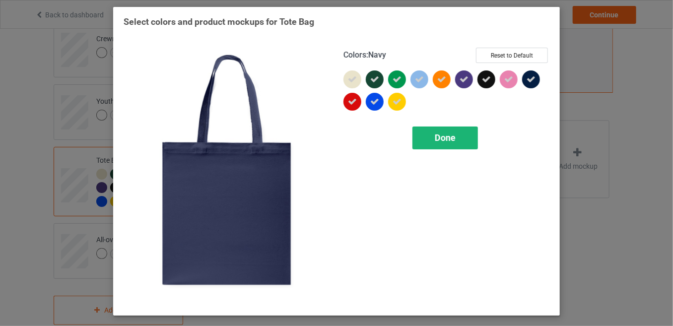
click at [456, 141] on div "Done" at bounding box center [444, 138] width 65 height 23
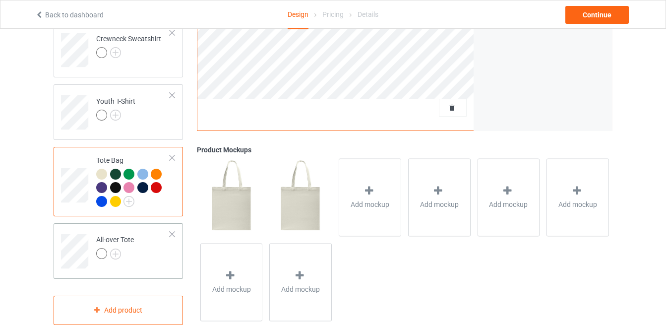
click at [150, 246] on td "All-over Tote" at bounding box center [133, 247] width 85 height 41
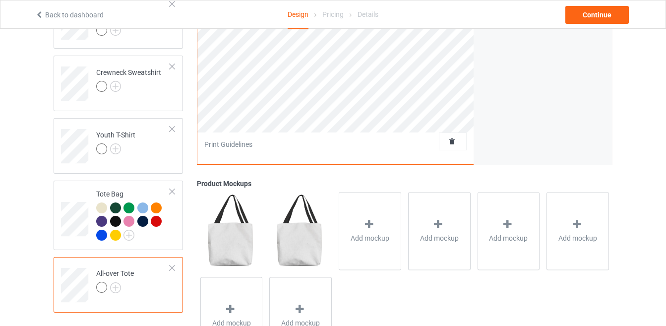
scroll to position [299, 0]
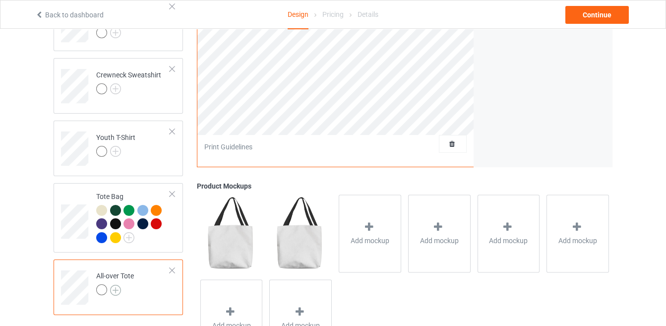
click at [116, 287] on img at bounding box center [115, 290] width 11 height 11
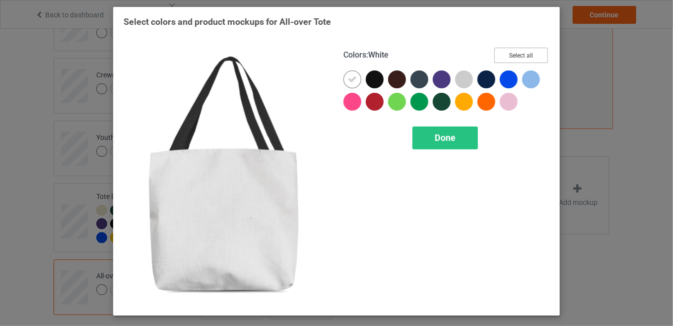
click at [503, 53] on button "Select all" at bounding box center [521, 55] width 54 height 15
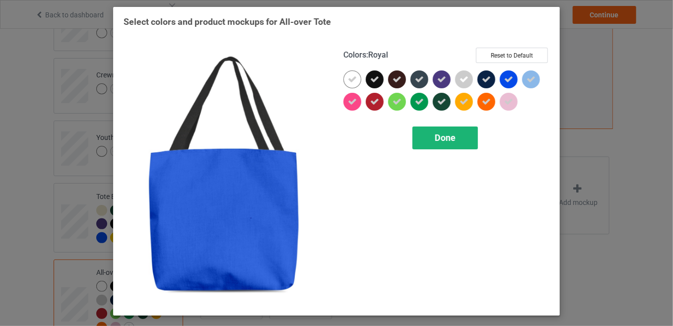
click at [451, 135] on span "Done" at bounding box center [445, 137] width 21 height 10
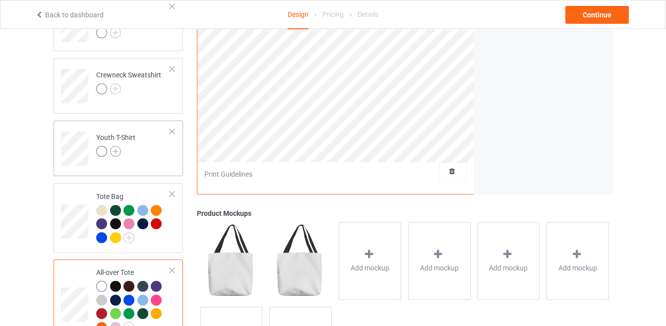
click at [116, 150] on img at bounding box center [115, 151] width 11 height 11
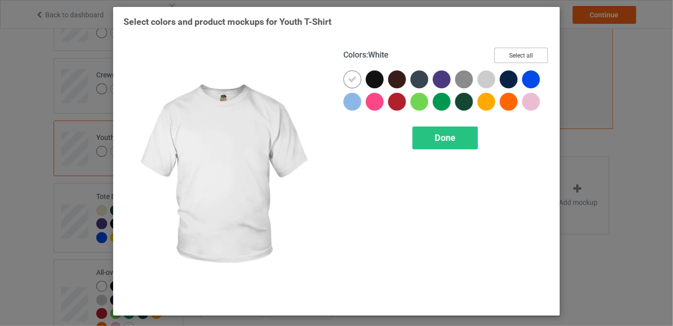
click at [531, 58] on button "Select all" at bounding box center [521, 55] width 54 height 15
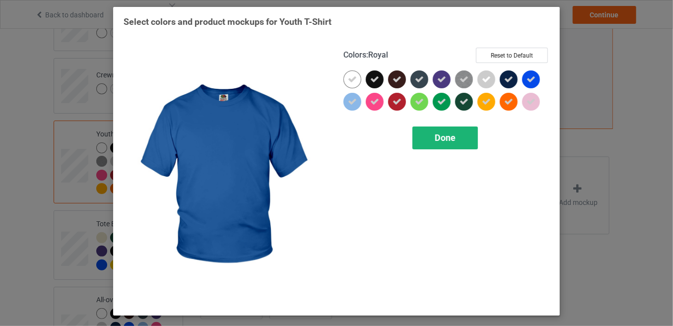
click at [456, 146] on div "Done" at bounding box center [444, 138] width 65 height 23
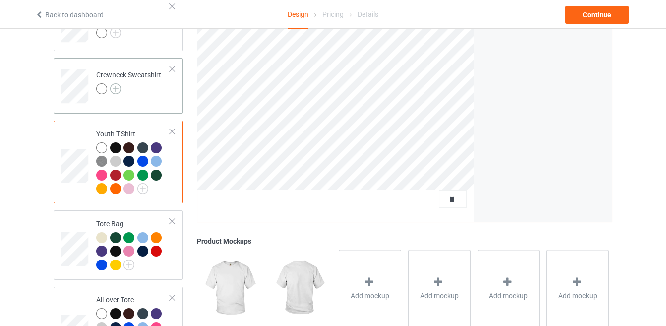
click at [117, 91] on img at bounding box center [115, 88] width 11 height 11
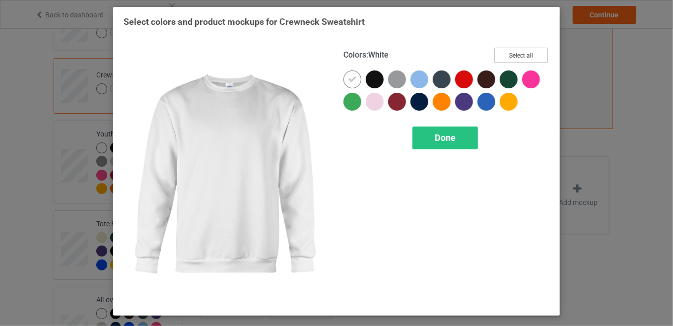
click at [515, 49] on button "Select all" at bounding box center [521, 55] width 54 height 15
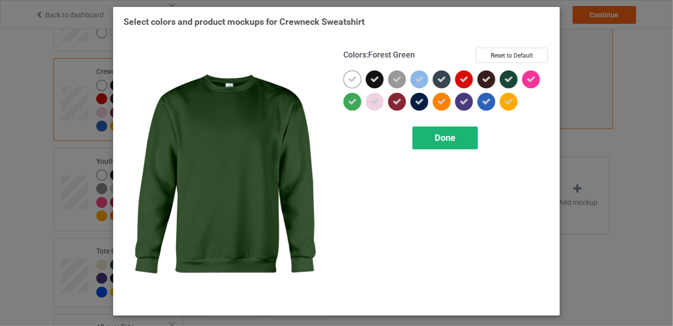
click at [433, 141] on div "Done" at bounding box center [444, 138] width 65 height 23
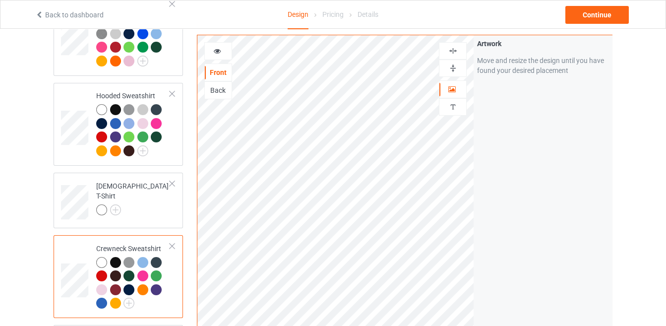
scroll to position [123, 0]
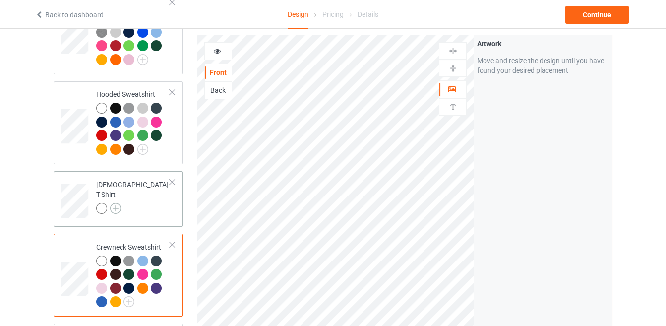
click at [118, 203] on img at bounding box center [115, 208] width 11 height 11
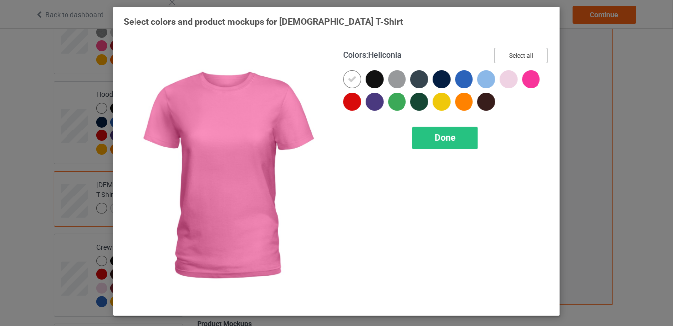
click at [527, 58] on button "Select all" at bounding box center [521, 55] width 54 height 15
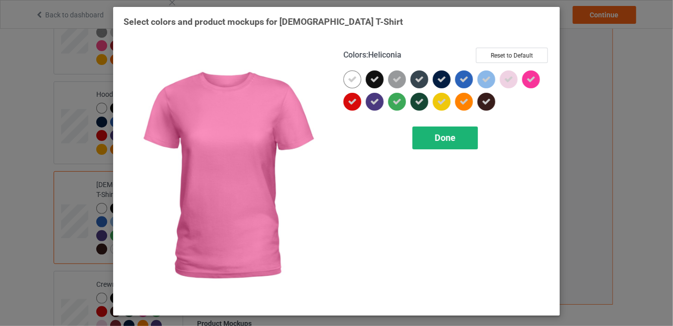
click at [445, 138] on span "Done" at bounding box center [445, 137] width 21 height 10
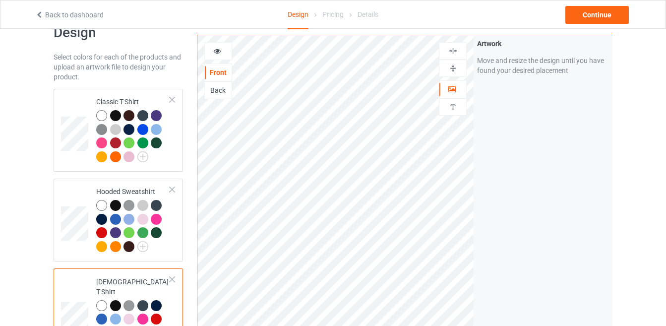
scroll to position [25, 0]
click at [157, 90] on div "Classic T-Shirt" at bounding box center [118, 130] width 129 height 83
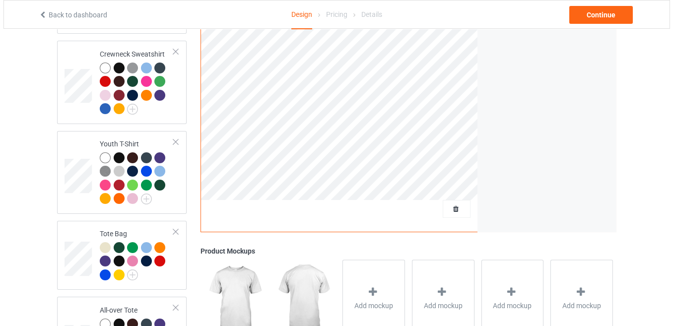
scroll to position [366, 0]
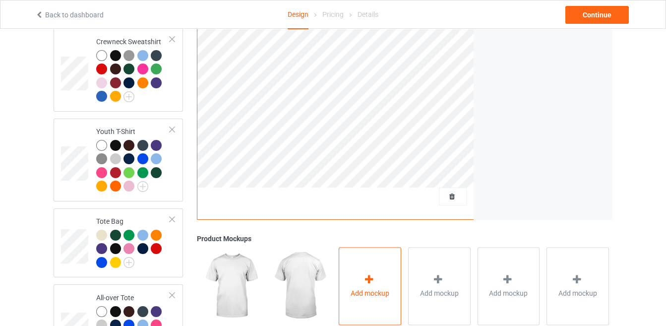
click at [363, 252] on div "Add mockup" at bounding box center [370, 286] width 63 height 78
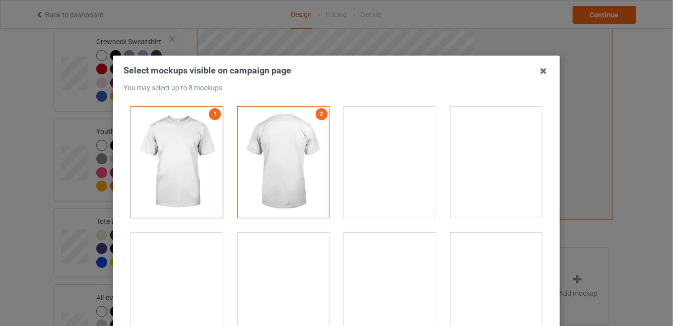
click at [161, 296] on div at bounding box center [177, 288] width 92 height 111
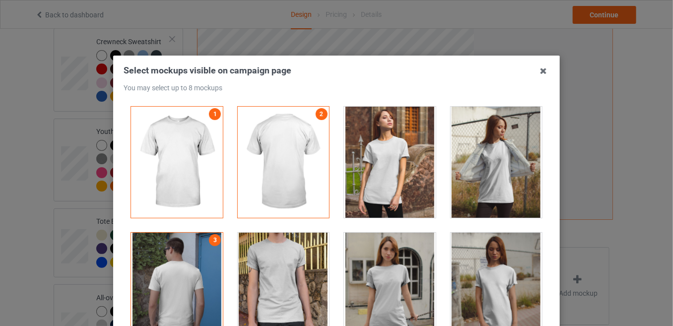
click at [246, 286] on div at bounding box center [284, 288] width 92 height 111
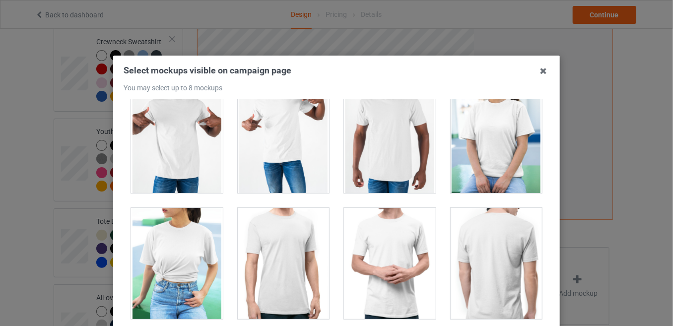
click at [271, 252] on div at bounding box center [284, 263] width 92 height 111
click at [179, 244] on div at bounding box center [177, 263] width 92 height 111
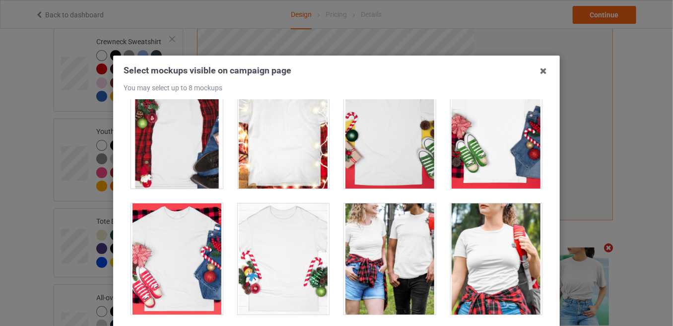
scroll to position [10699, 0]
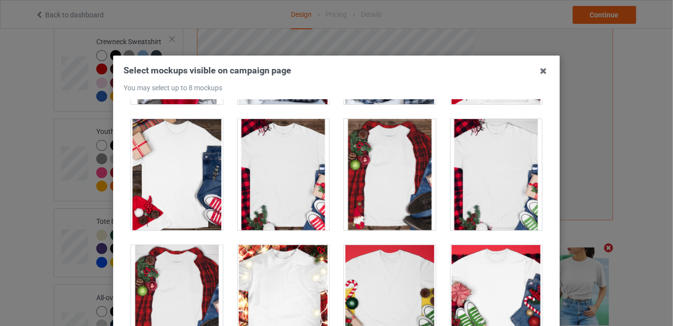
click at [381, 263] on div at bounding box center [390, 300] width 92 height 111
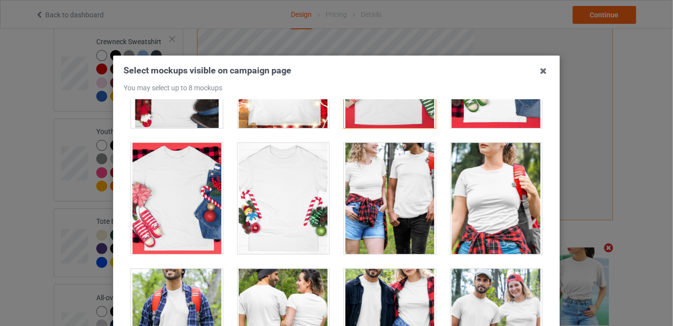
scroll to position [14196, 0]
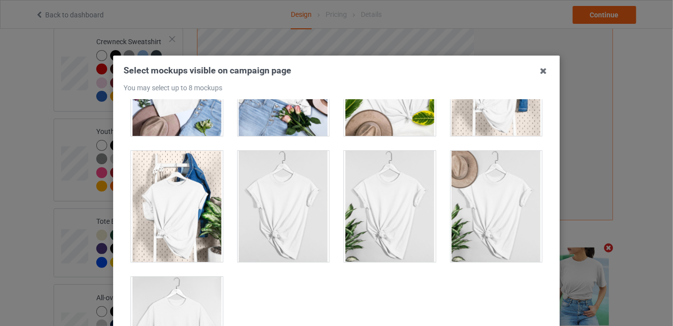
click at [180, 207] on div at bounding box center [177, 206] width 92 height 111
click at [195, 277] on div at bounding box center [177, 332] width 92 height 111
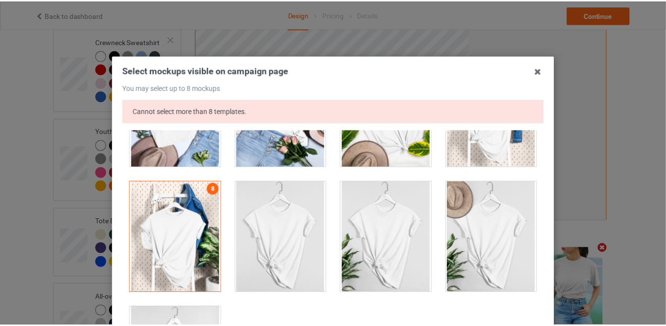
scroll to position [165, 0]
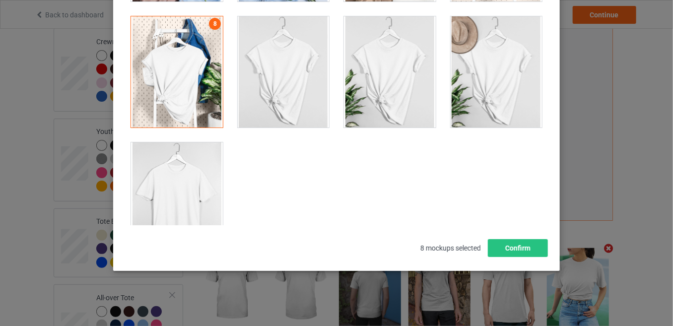
click at [166, 166] on div at bounding box center [177, 197] width 92 height 111
click at [526, 244] on button "Confirm" at bounding box center [518, 248] width 60 height 18
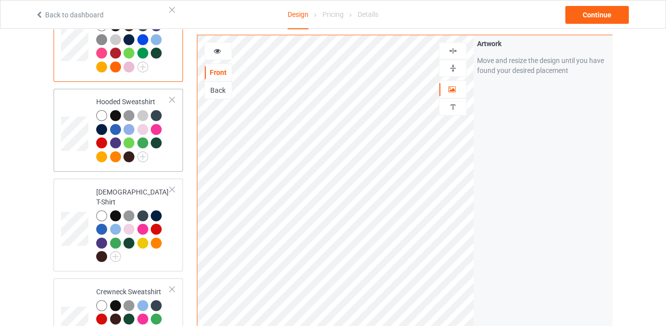
scroll to position [97, 0]
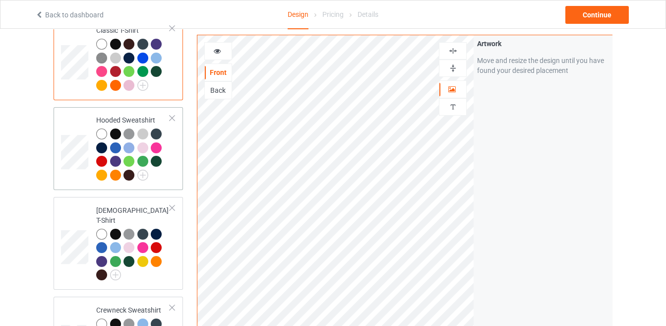
click at [76, 122] on td at bounding box center [76, 148] width 30 height 75
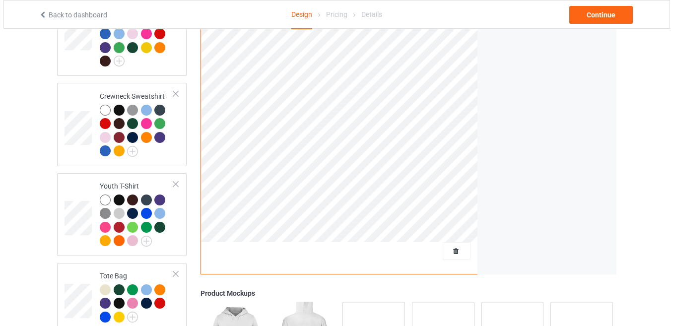
scroll to position [312, 0]
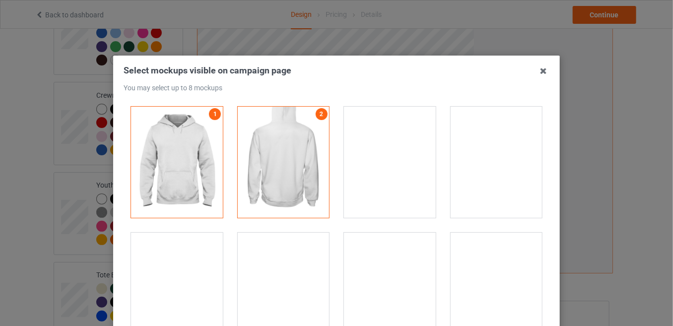
click at [383, 177] on div at bounding box center [390, 162] width 92 height 111
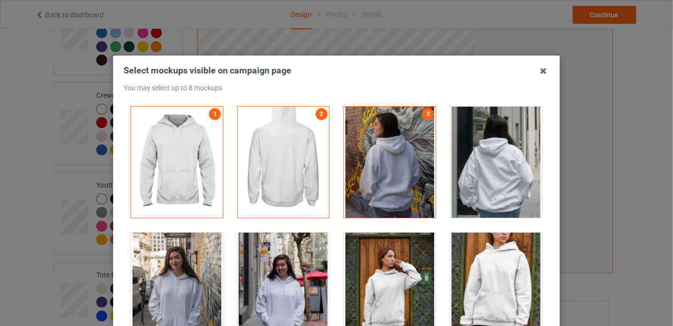
click at [487, 186] on div at bounding box center [497, 162] width 92 height 111
click at [166, 299] on div at bounding box center [177, 288] width 92 height 111
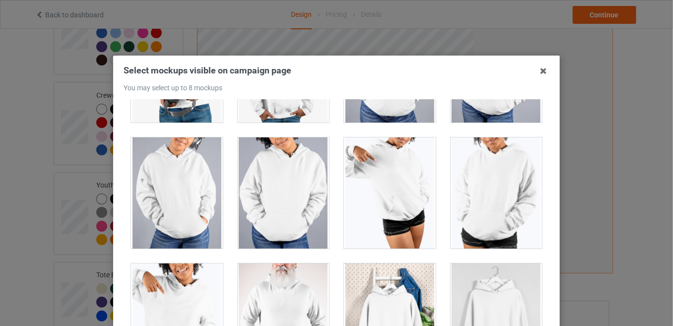
scroll to position [134, 0]
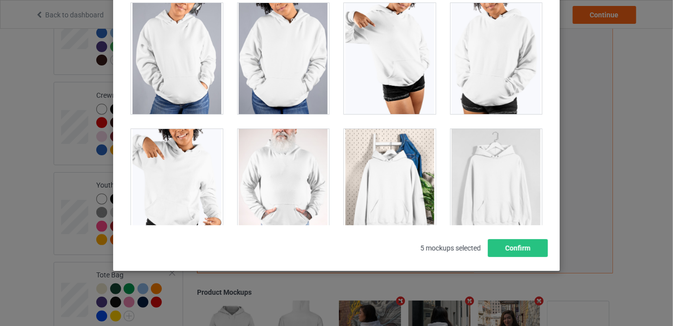
click at [386, 177] on div at bounding box center [390, 184] width 92 height 111
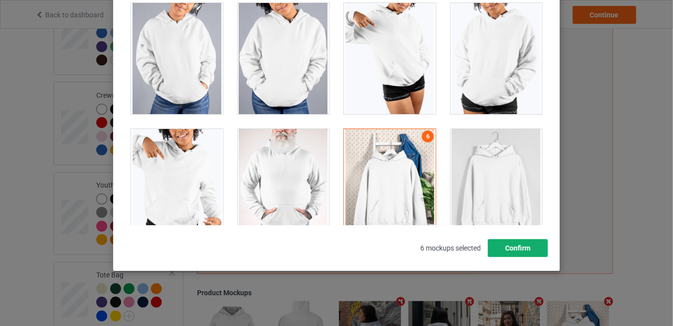
click at [508, 251] on button "Confirm" at bounding box center [518, 248] width 60 height 18
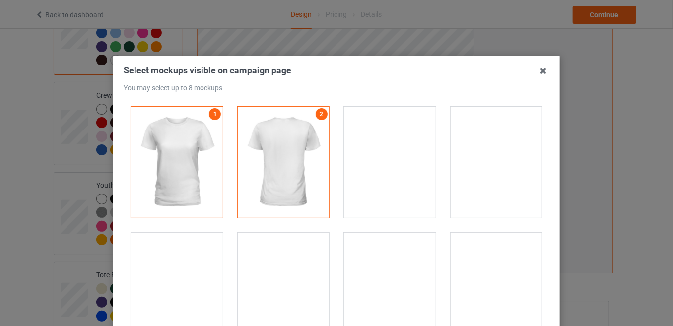
click at [499, 174] on div at bounding box center [497, 162] width 92 height 111
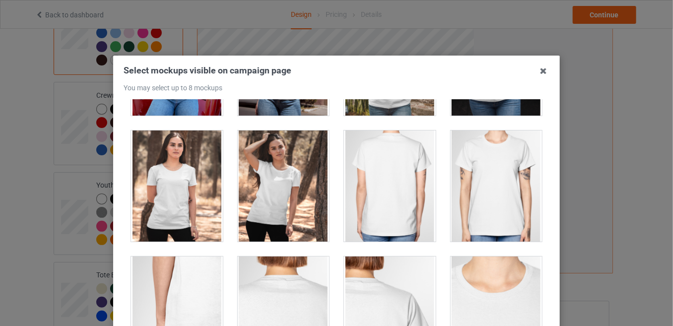
scroll to position [456, 0]
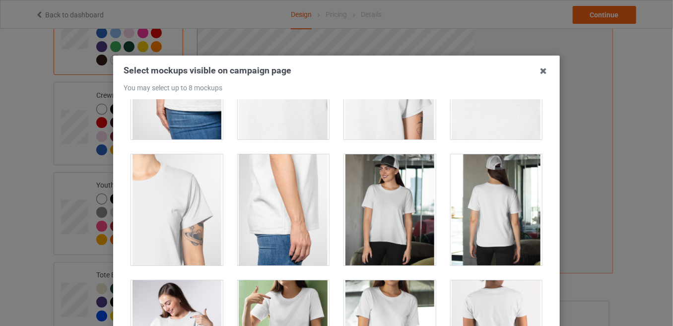
click at [482, 221] on div at bounding box center [497, 209] width 92 height 111
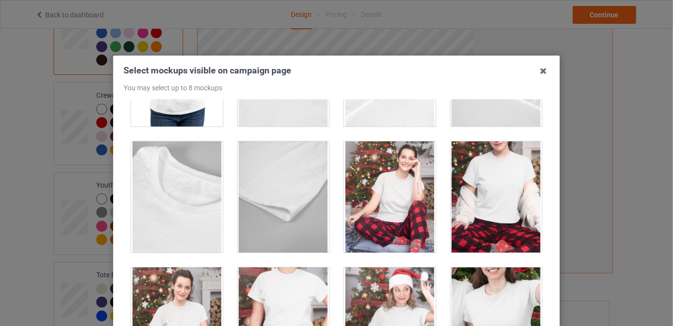
scroll to position [134, 0]
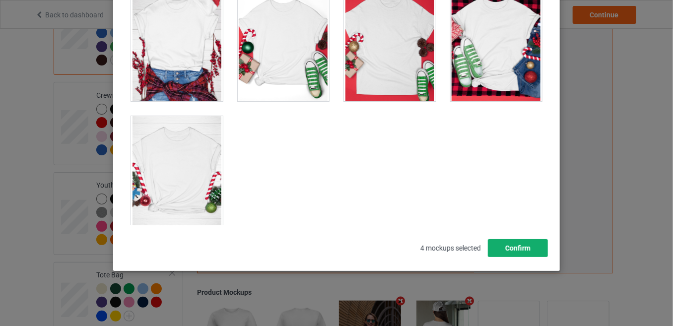
click at [538, 246] on button "Confirm" at bounding box center [518, 248] width 60 height 18
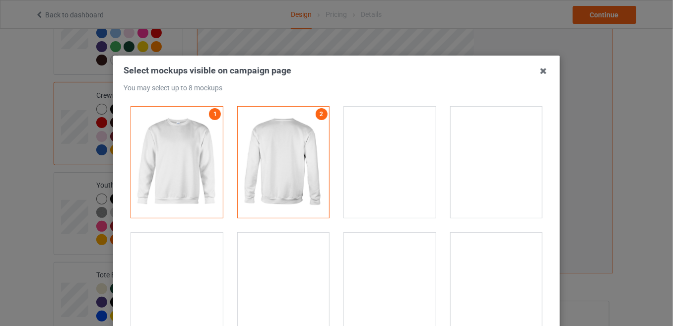
click at [291, 292] on div at bounding box center [284, 288] width 92 height 111
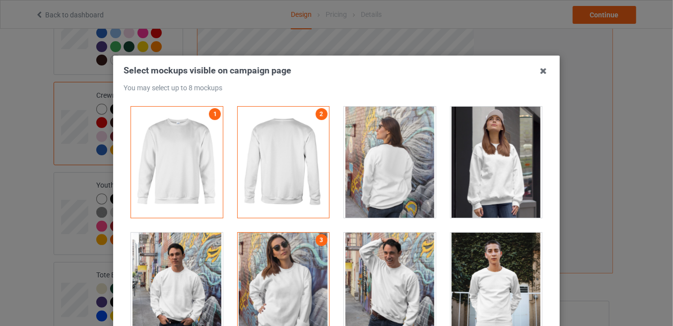
click at [491, 181] on div at bounding box center [497, 162] width 92 height 111
click at [395, 183] on div at bounding box center [390, 162] width 92 height 111
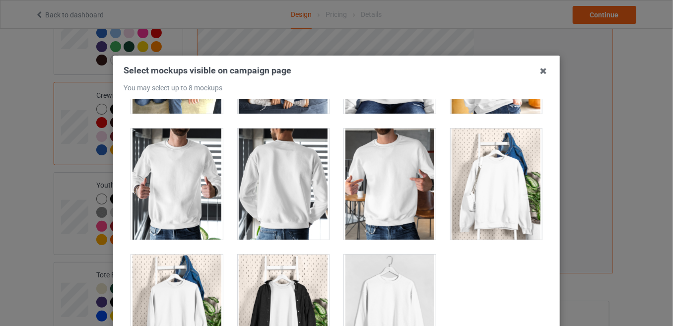
scroll to position [134, 0]
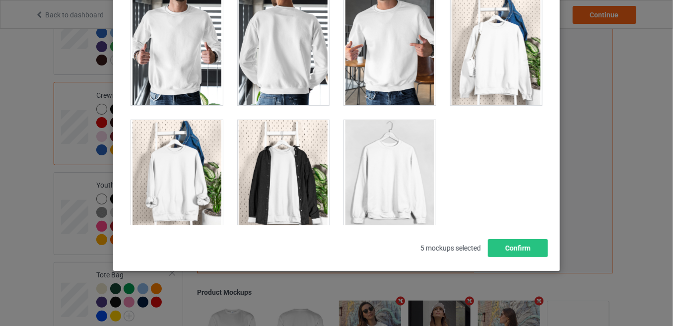
click at [285, 174] on div at bounding box center [284, 175] width 92 height 111
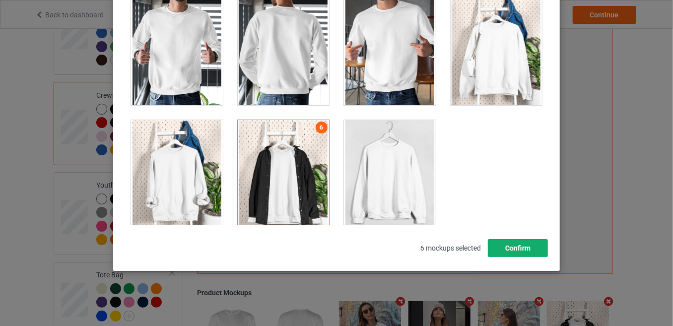
click at [514, 244] on button "Confirm" at bounding box center [518, 248] width 60 height 18
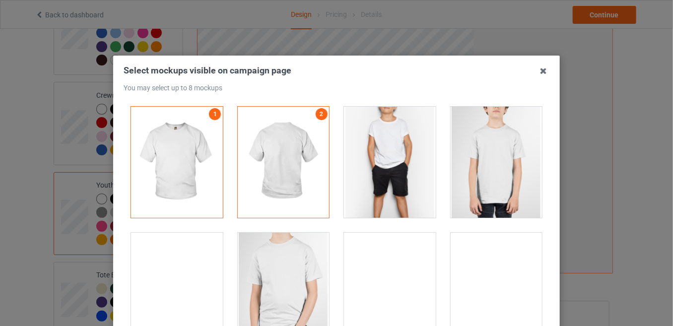
click at [389, 195] on div at bounding box center [390, 162] width 92 height 111
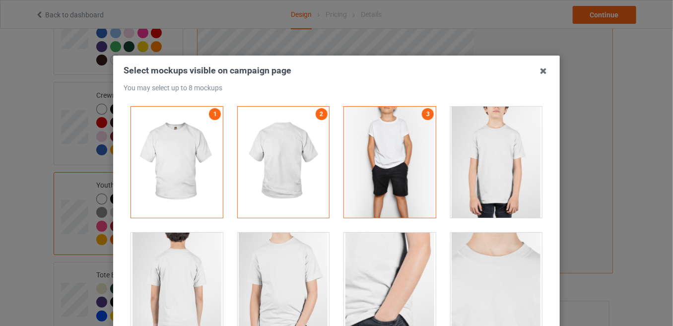
click at [174, 285] on div at bounding box center [177, 288] width 92 height 111
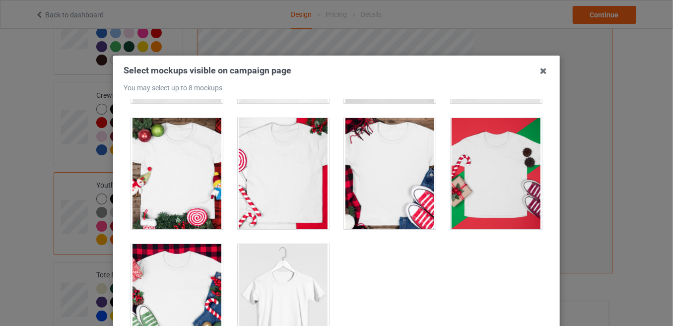
click at [278, 289] on div at bounding box center [284, 299] width 92 height 111
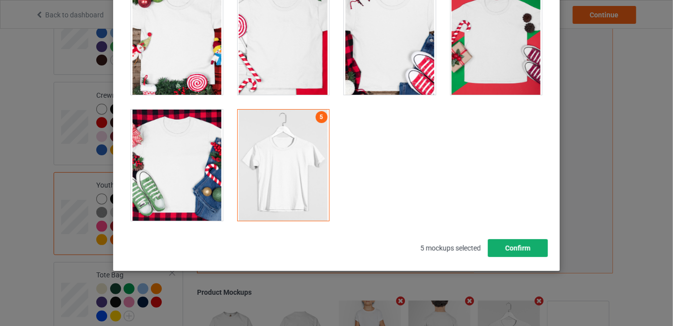
click at [513, 248] on button "Confirm" at bounding box center [518, 248] width 60 height 18
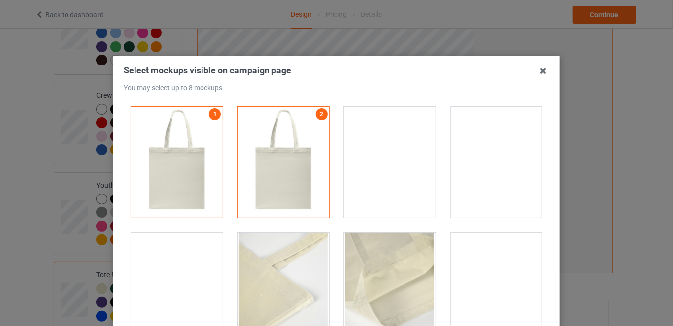
click at [382, 156] on div at bounding box center [390, 162] width 92 height 111
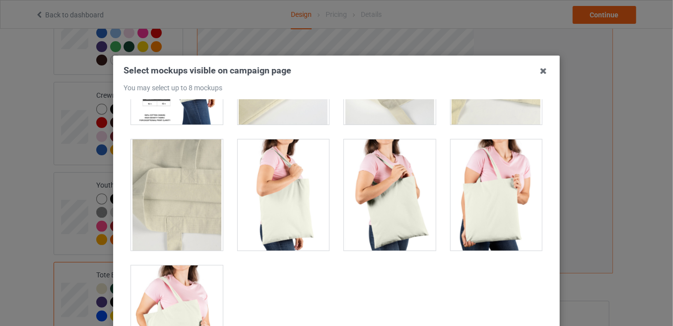
scroll to position [228, 0]
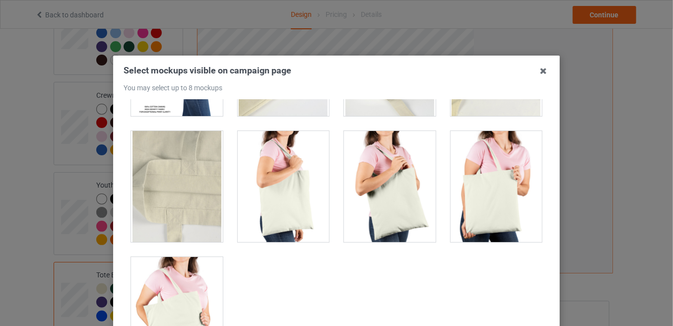
click at [262, 218] on div at bounding box center [284, 186] width 92 height 111
click at [167, 303] on div at bounding box center [177, 312] width 92 height 111
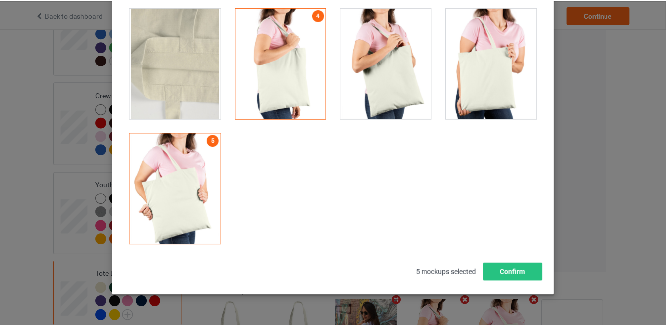
scroll to position [134, 0]
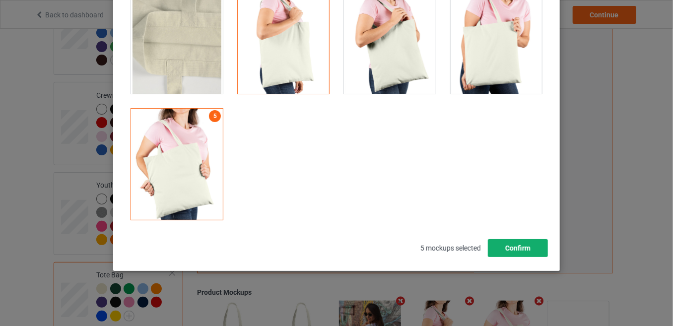
click at [530, 245] on button "Confirm" at bounding box center [518, 248] width 60 height 18
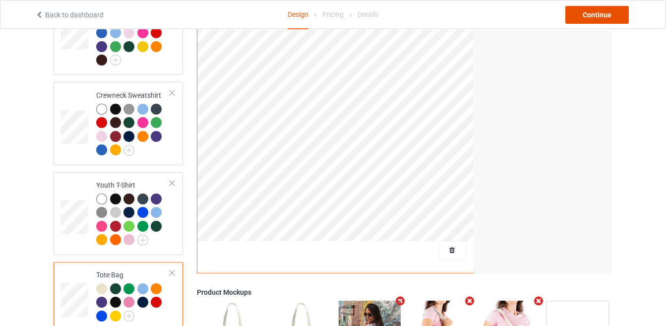
click at [586, 15] on div "Continue" at bounding box center [598, 15] width 64 height 18
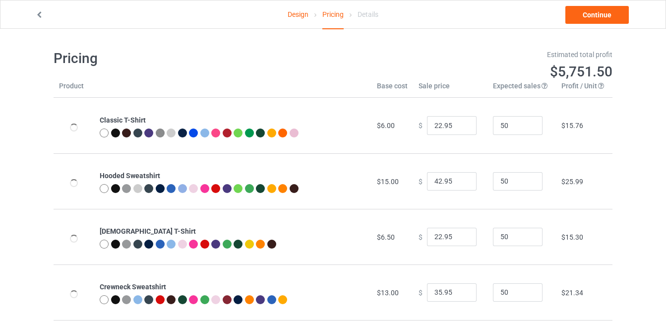
type input "26.95"
type input "46.95"
type input "26.95"
type input "39.95"
type input "26.95"
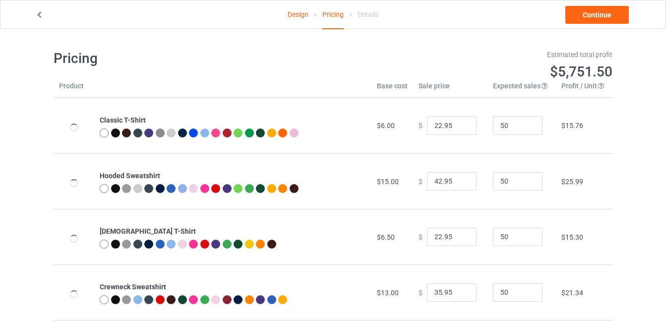
type input "23.95"
click at [437, 125] on input "26.95" at bounding box center [452, 125] width 50 height 19
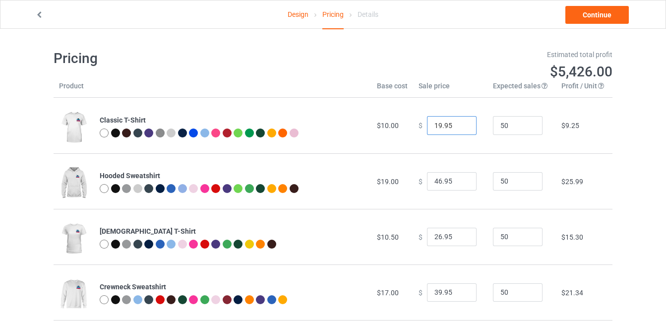
type input "19.95"
click at [437, 180] on input "46.95" at bounding box center [452, 181] width 50 height 19
type input "44.95"
click at [437, 237] on input "26.95" at bounding box center [452, 237] width 50 height 19
type input "25.95"
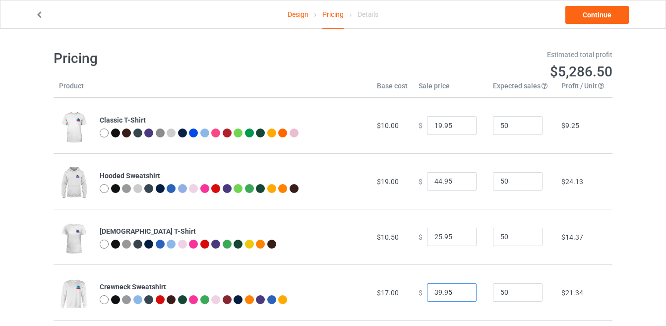
click at [436, 289] on input "39.95" at bounding box center [452, 292] width 50 height 19
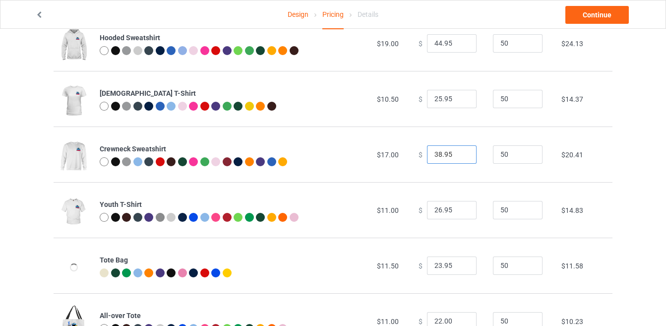
scroll to position [154, 0]
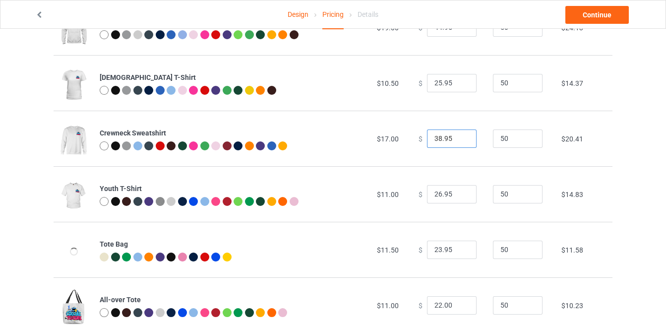
type input "38.95"
click at [436, 188] on input "26.95" at bounding box center [452, 194] width 50 height 19
type input "25.95"
click at [436, 248] on input "23.95" at bounding box center [452, 250] width 50 height 19
type input "22.95"
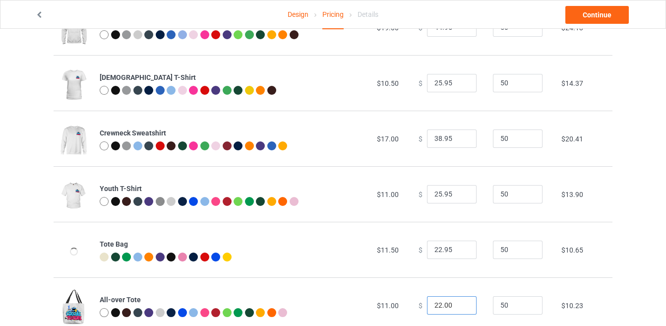
click at [437, 303] on input "22.00" at bounding box center [452, 305] width 50 height 19
type input "21.00"
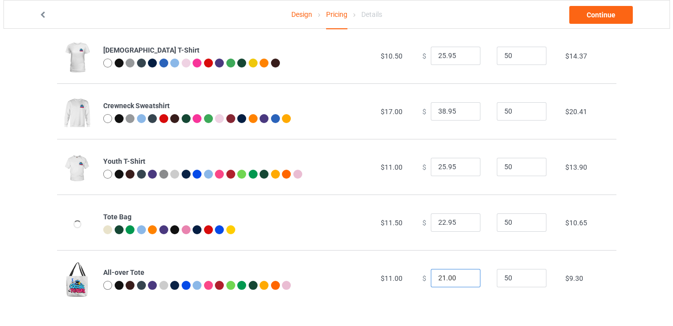
scroll to position [0, 0]
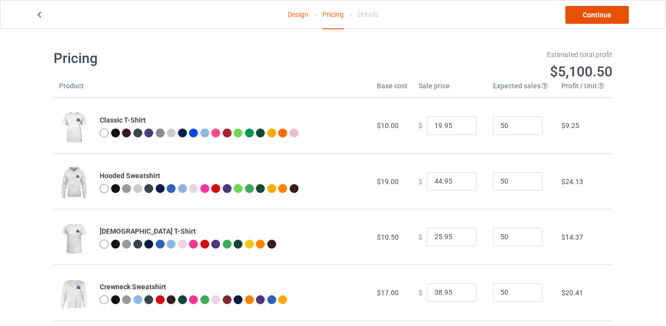
click at [585, 18] on link "Continue" at bounding box center [598, 15] width 64 height 18
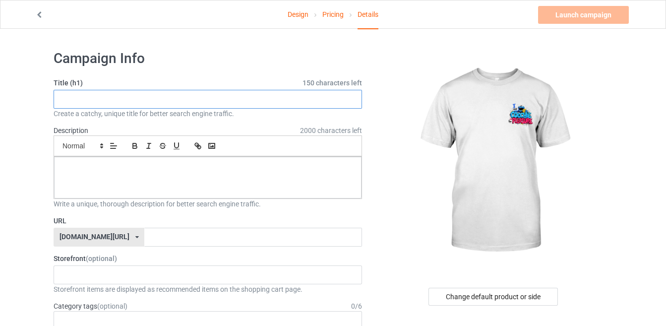
click at [135, 97] on input "text" at bounding box center [208, 99] width 309 height 19
click at [165, 95] on input "text" at bounding box center [208, 99] width 309 height 19
paste input "I Eat Coochie For Pleasure Gift Shirt"
type input "I Eat Coochie For Pleasure Gift Shirt"
click at [200, 231] on input "text" at bounding box center [252, 237] width 217 height 19
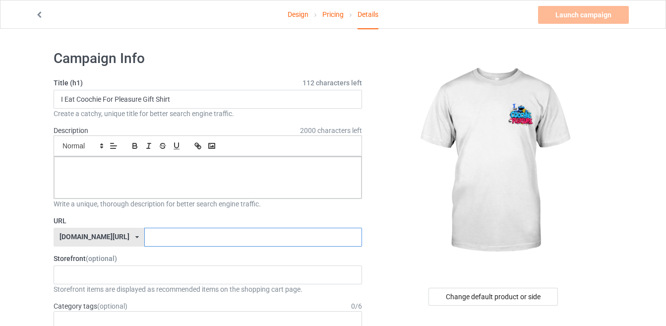
paste input "I Eat Coochie For Pleasure Gift Shirt"
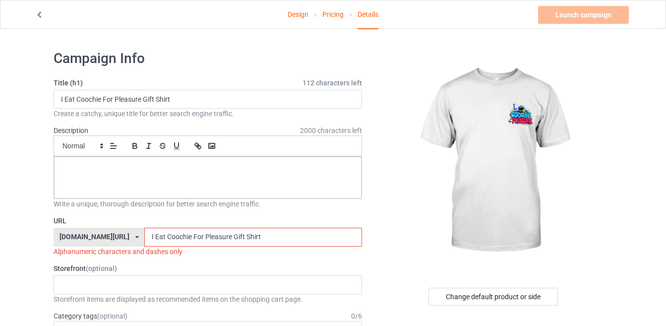
click at [217, 236] on input "I Eat Coochie For Pleasure Gift Shirt" at bounding box center [252, 237] width 217 height 19
drag, startPoint x: 236, startPoint y: 236, endPoint x: 199, endPoint y: 232, distance: 36.9
click at [199, 232] on input "IEatCoochieForPleasureGiftShirt" at bounding box center [252, 237] width 217 height 19
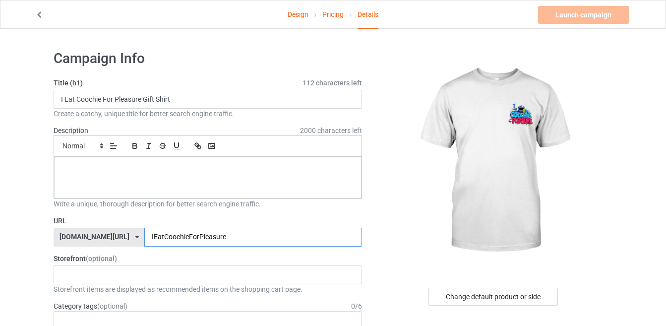
click at [175, 234] on input "IEatCoochieForPleasure" at bounding box center [252, 237] width 217 height 19
click at [163, 236] on input "IEatCoochieForpleasure" at bounding box center [252, 237] width 217 height 19
click at [144, 237] on input "IEatCoochieforpleasure" at bounding box center [252, 237] width 217 height 19
click at [144, 235] on input "IEatcoochieforpleasure" at bounding box center [252, 237] width 217 height 19
click at [144, 237] on input "Ieatcoochieforpleasure" at bounding box center [252, 237] width 217 height 19
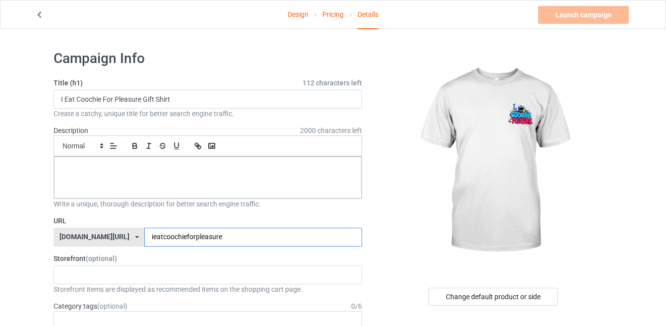
type input "ieatcoochieforpleasure"
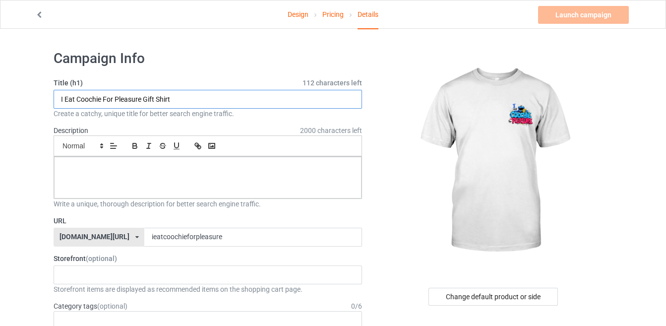
drag, startPoint x: 155, startPoint y: 99, endPoint x: 144, endPoint y: 99, distance: 11.4
click at [144, 99] on input "I Eat Coochie For Pleasure Gift Shirt" at bounding box center [208, 99] width 309 height 19
type input "I Eat Coochie For Pleasure Shirt"
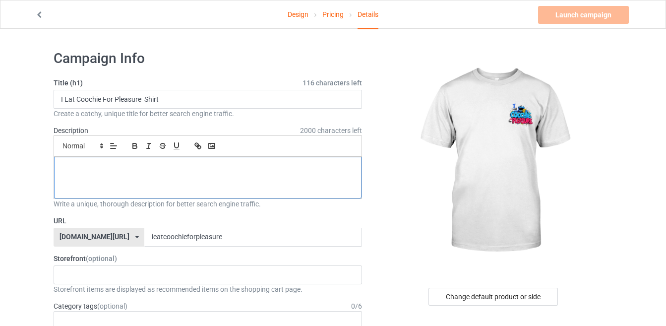
click at [174, 193] on div at bounding box center [208, 178] width 308 height 42
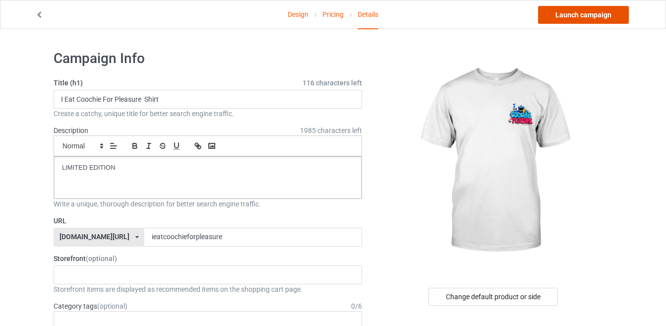
click at [557, 8] on link "Launch campaign" at bounding box center [583, 15] width 91 height 18
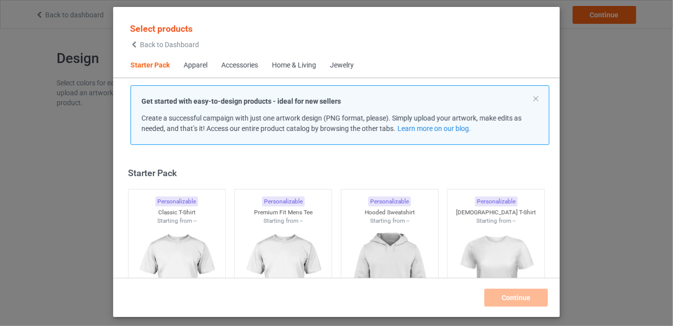
scroll to position [12, 0]
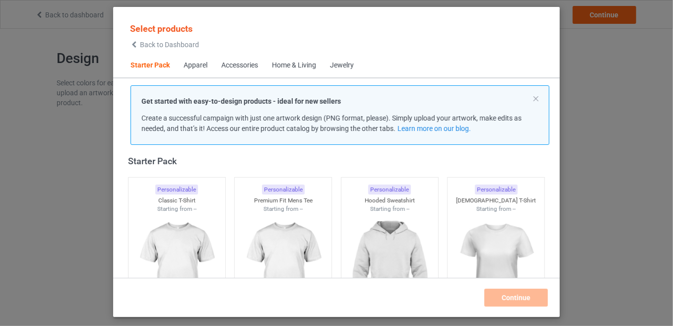
click at [161, 45] on span "Back to Dashboard" at bounding box center [169, 45] width 59 height 8
